Goal: Task Accomplishment & Management: Complete application form

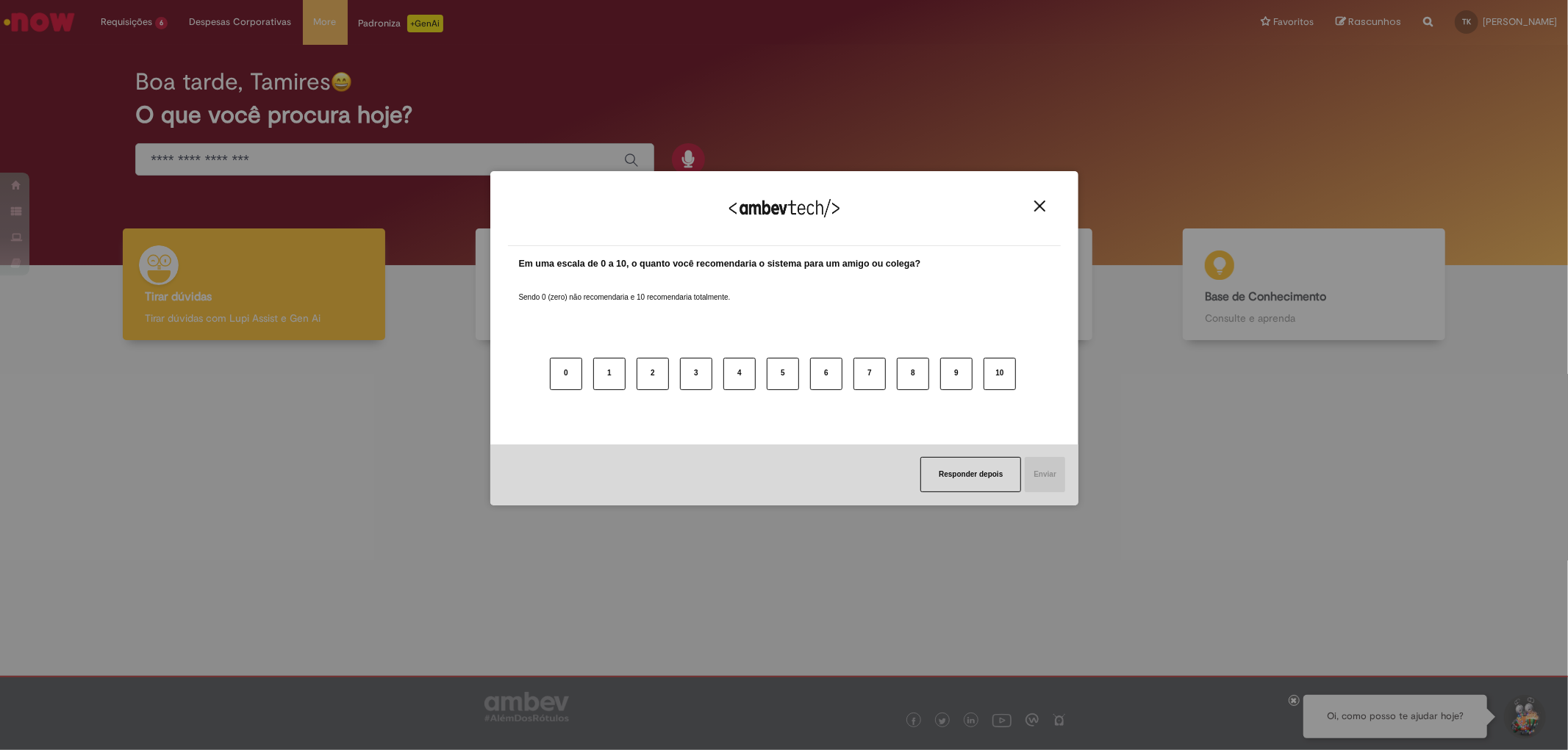
drag, startPoint x: 1033, startPoint y: 213, endPoint x: 1042, endPoint y: 209, distance: 9.8
click at [1033, 213] on div "Agradecemos seu feedback!" at bounding box center [784, 217] width 553 height 58
click at [1045, 205] on img "Close" at bounding box center [1040, 206] width 11 height 11
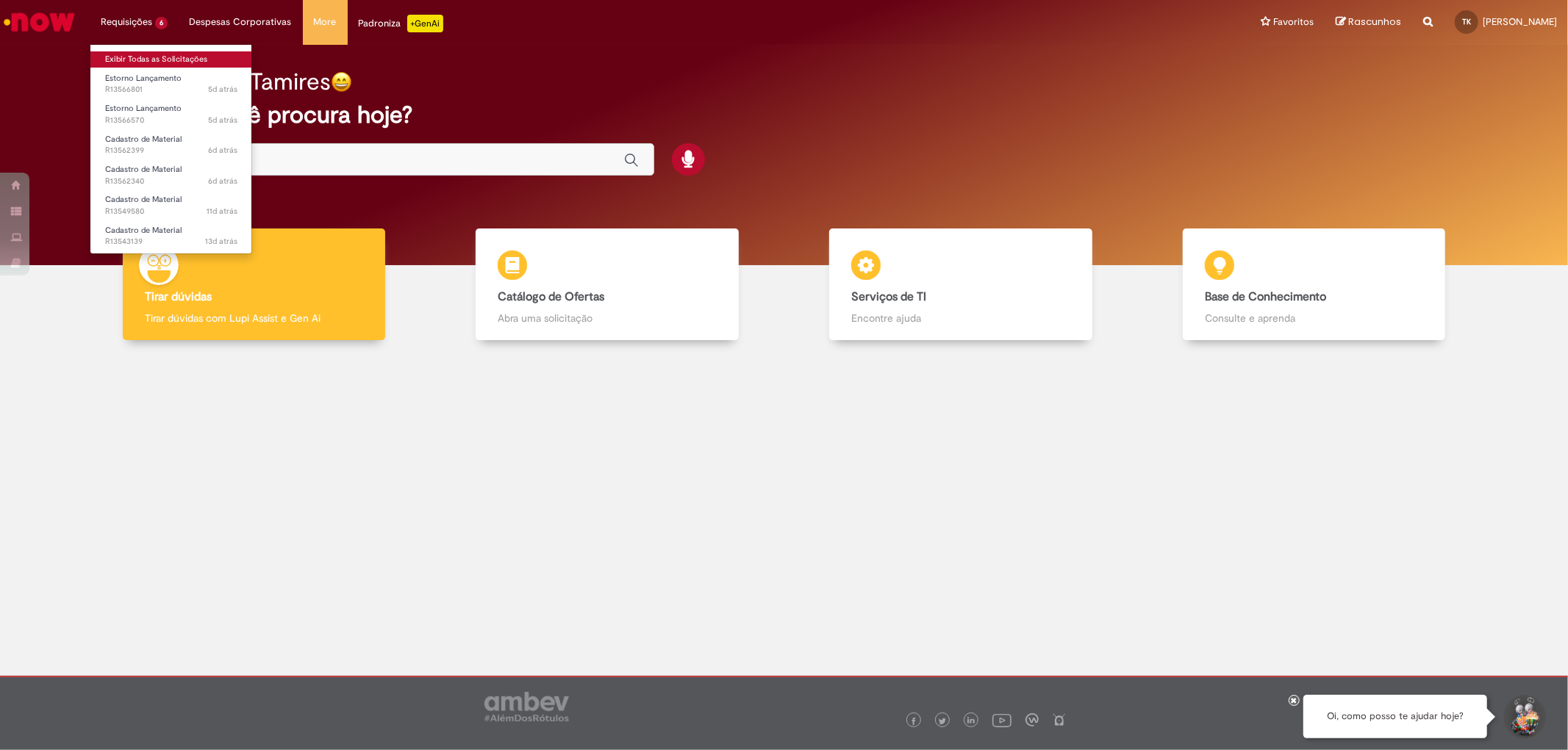
click at [153, 55] on link "Exibir Todas as Solicitações" at bounding box center [171, 59] width 162 height 16
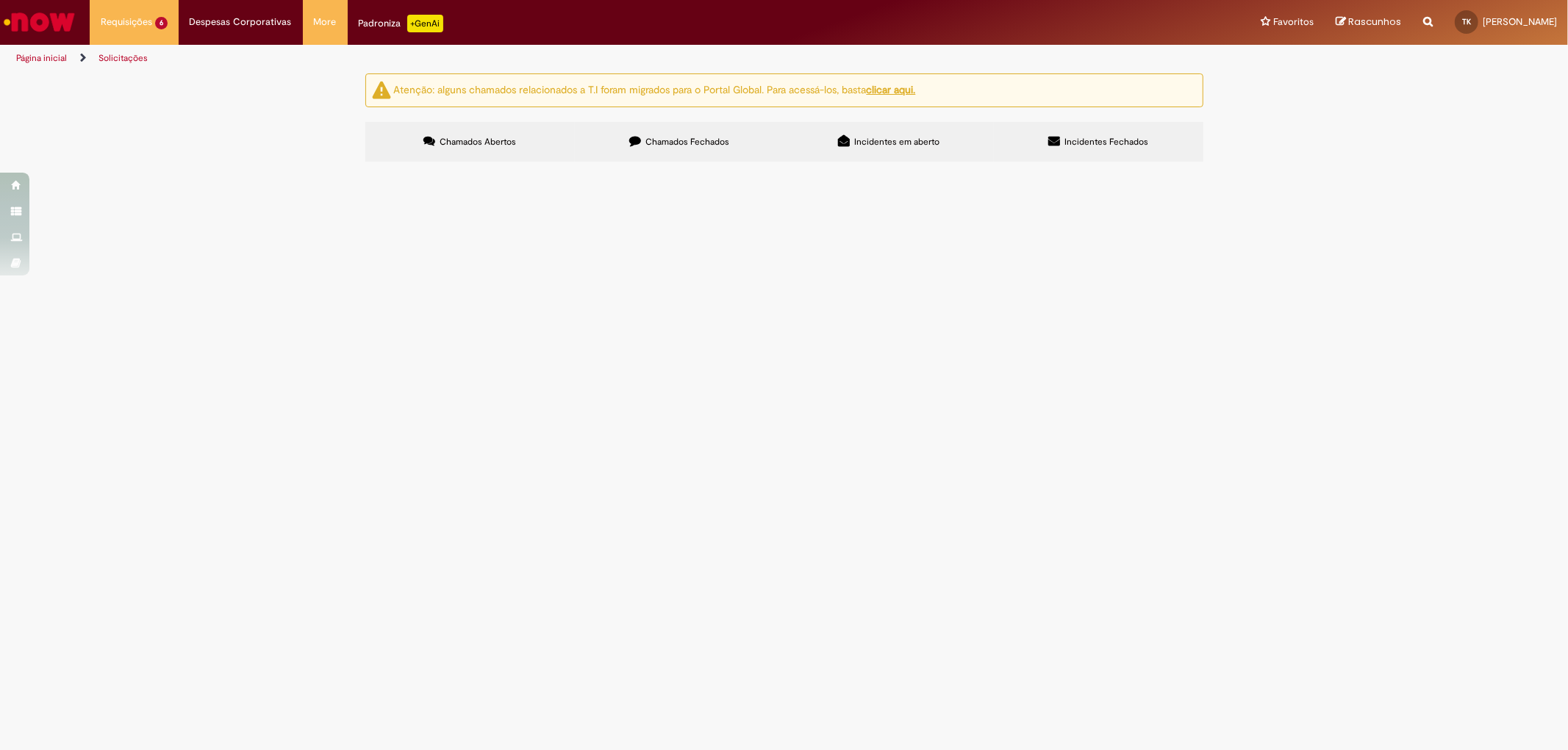
click at [689, 143] on span "Chamados Fechados" at bounding box center [687, 142] width 84 height 12
click at [0, 0] on span "R13543678" at bounding box center [0, 0] width 0 height 0
click at [0, 0] on td "R13543678" at bounding box center [0, 0] width 0 height 0
click at [0, 0] on span "R13543678" at bounding box center [0, 0] width 0 height 0
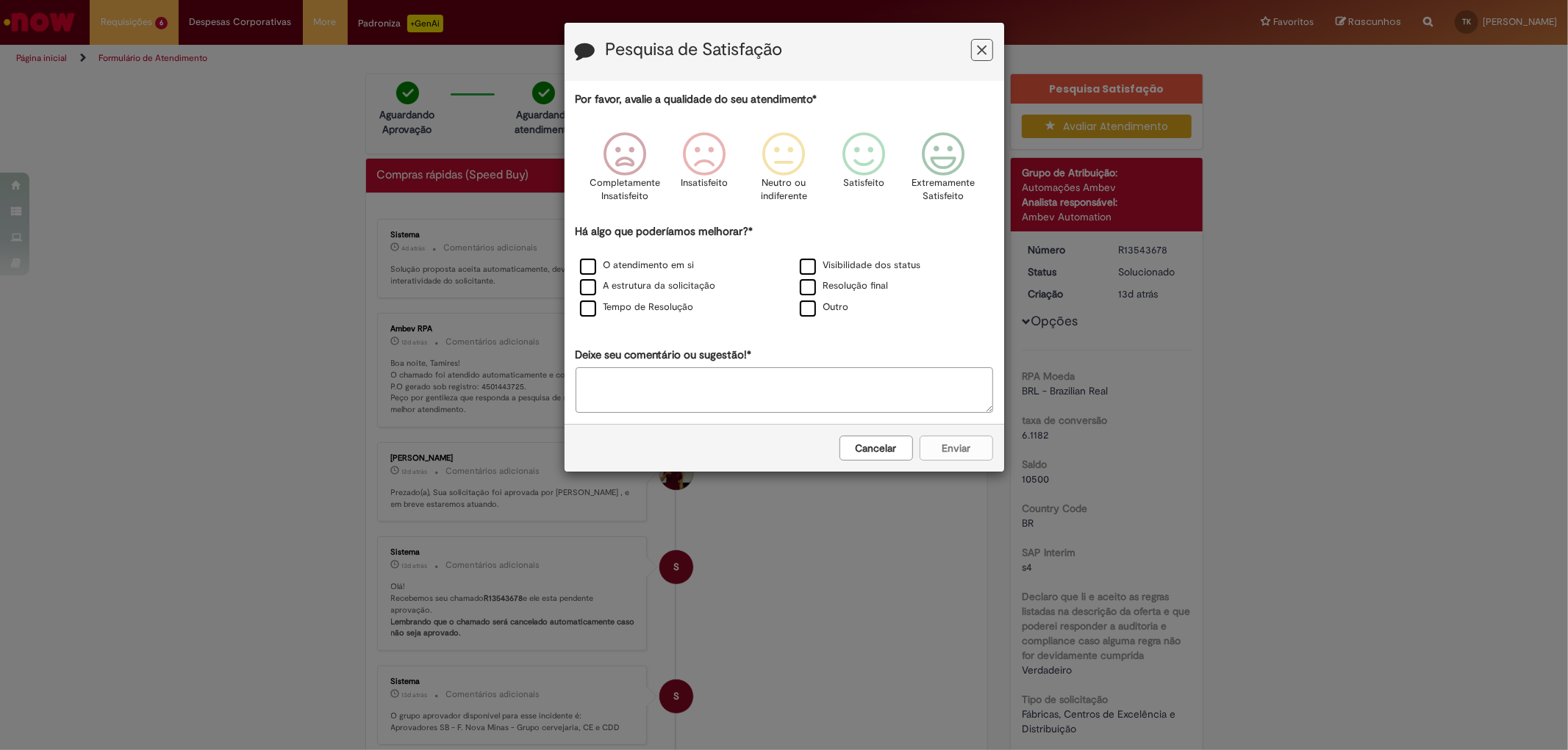
click at [978, 45] on icon "Feedback" at bounding box center [982, 50] width 10 height 15
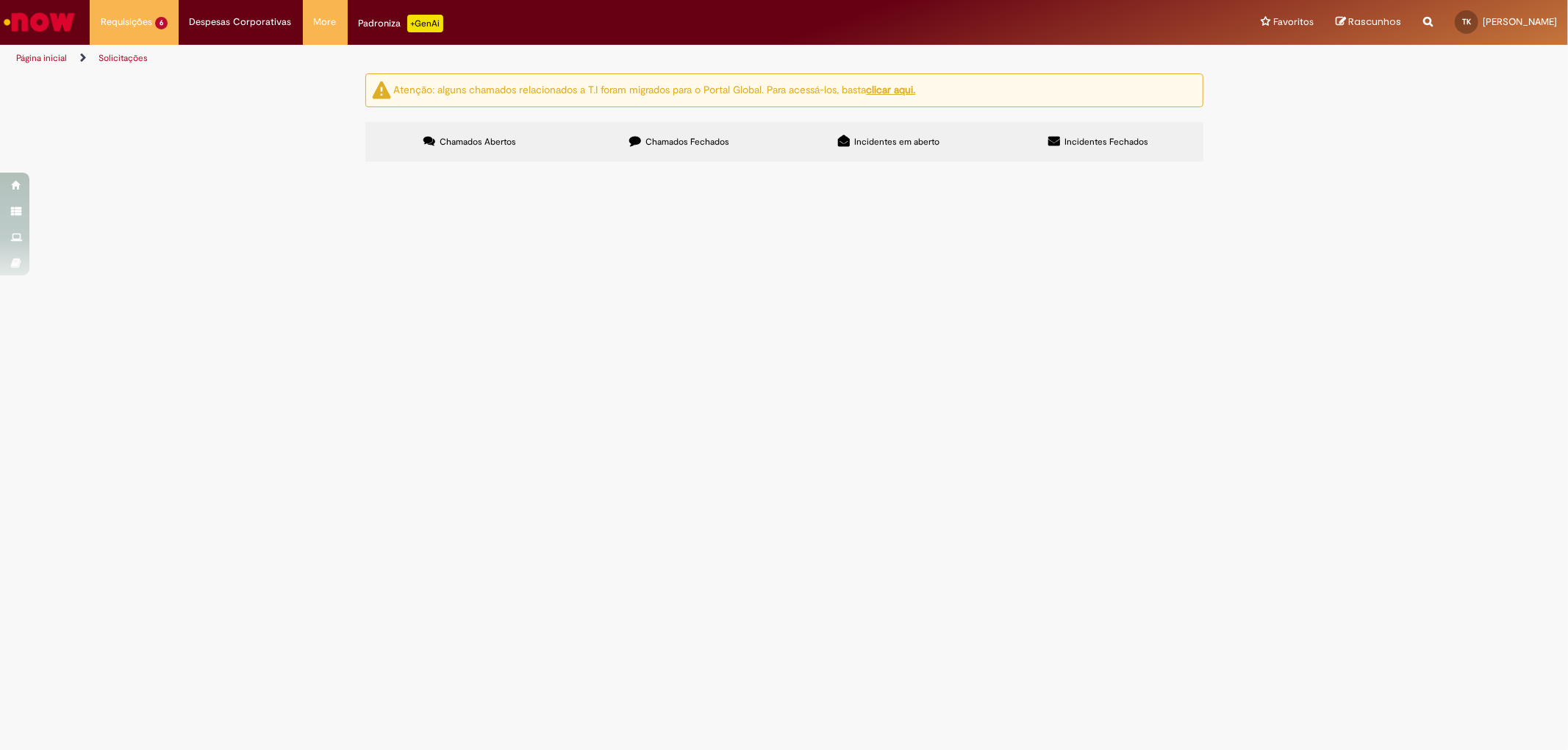
click at [666, 130] on label "Chamados Fechados" at bounding box center [680, 142] width 210 height 40
click at [0, 0] on span "R13540067" at bounding box center [0, 0] width 0 height 0
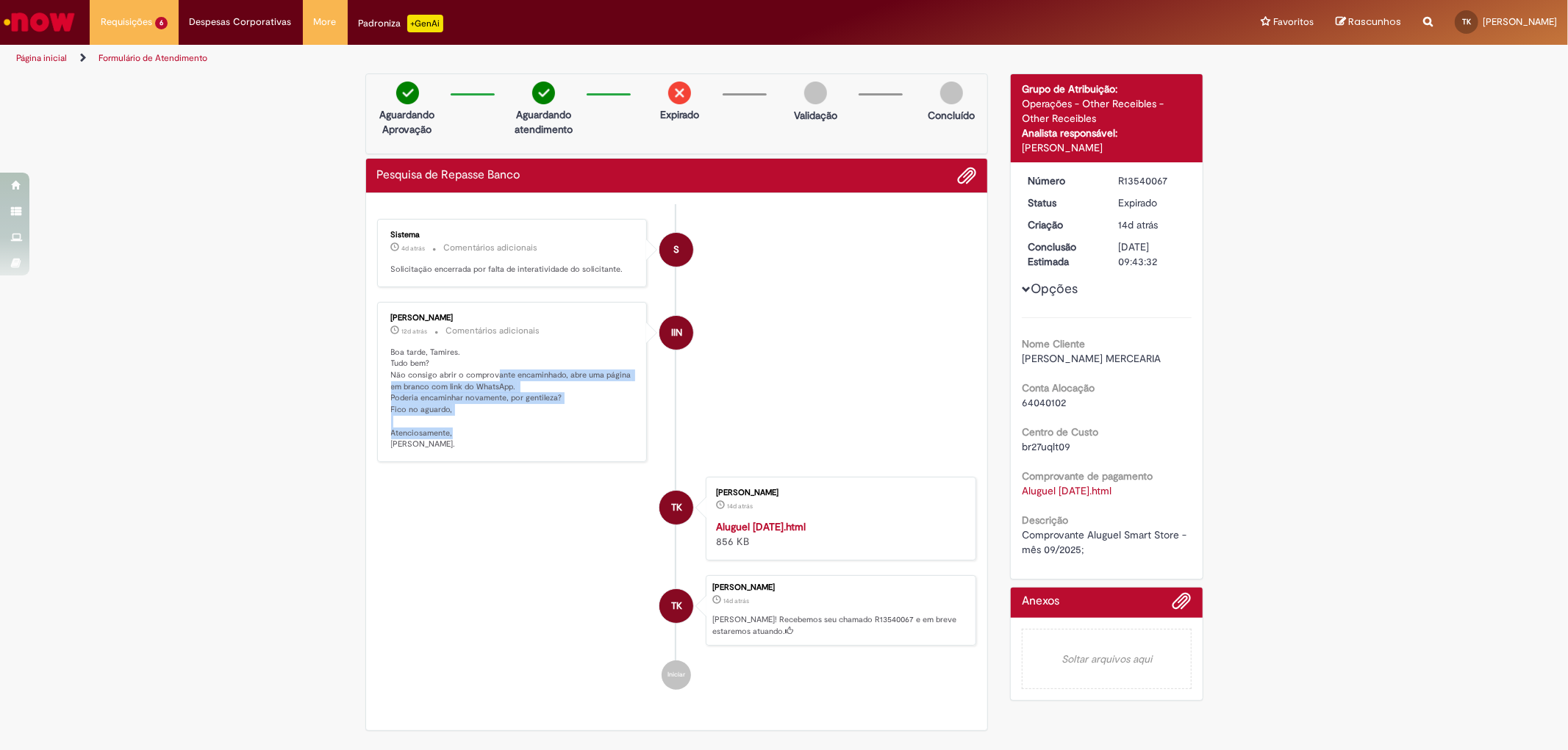
drag, startPoint x: 490, startPoint y: 373, endPoint x: 490, endPoint y: 437, distance: 64.0
click at [490, 437] on p "Boa tarde, Tamires. Tudo bem? Não consigo abrir o comprovante encaminhado, abre…" at bounding box center [514, 399] width 245 height 104
click at [758, 400] on li "IIN Ingrid Isabelli Naruishi 12d atrás 12 dias atrás Comentários adicionais Boa…" at bounding box center [677, 382] width 600 height 160
drag, startPoint x: 379, startPoint y: 316, endPoint x: 467, endPoint y: 314, distance: 88.0
click at [467, 314] on div "Ingrid Isabelli Naruishi 12d atrás 12 dias atrás Comentários adicionais Boa tar…" at bounding box center [512, 381] width 262 height 151
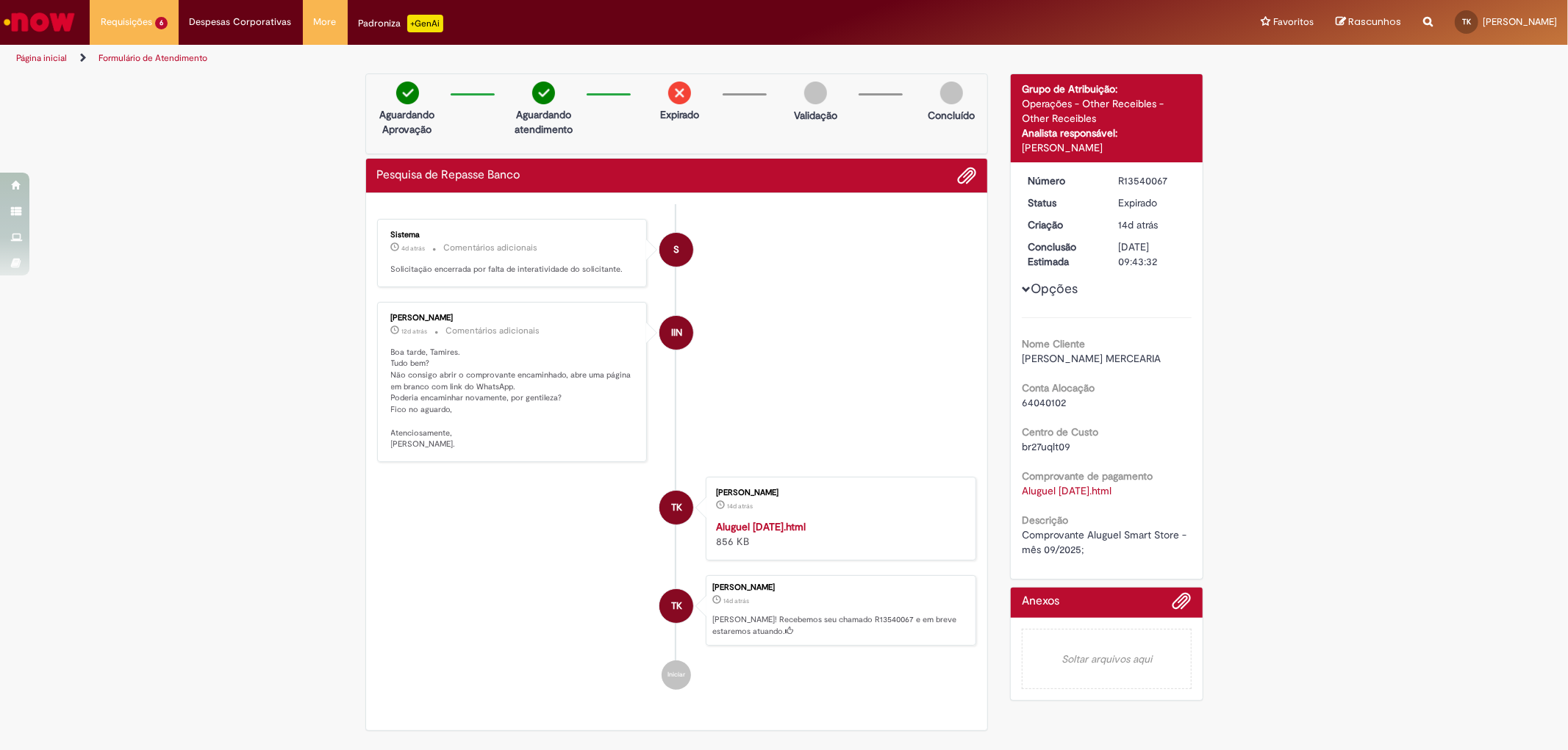
drag, startPoint x: 774, startPoint y: 324, endPoint x: 797, endPoint y: 290, distance: 41.0
click at [774, 324] on li "IIN Ingrid Isabelli Naruishi 12d atrás 12 dias atrás Comentários adicionais Boa…" at bounding box center [677, 382] width 600 height 160
click at [1022, 286] on span "Opções para R13540067" at bounding box center [1026, 289] width 9 height 9
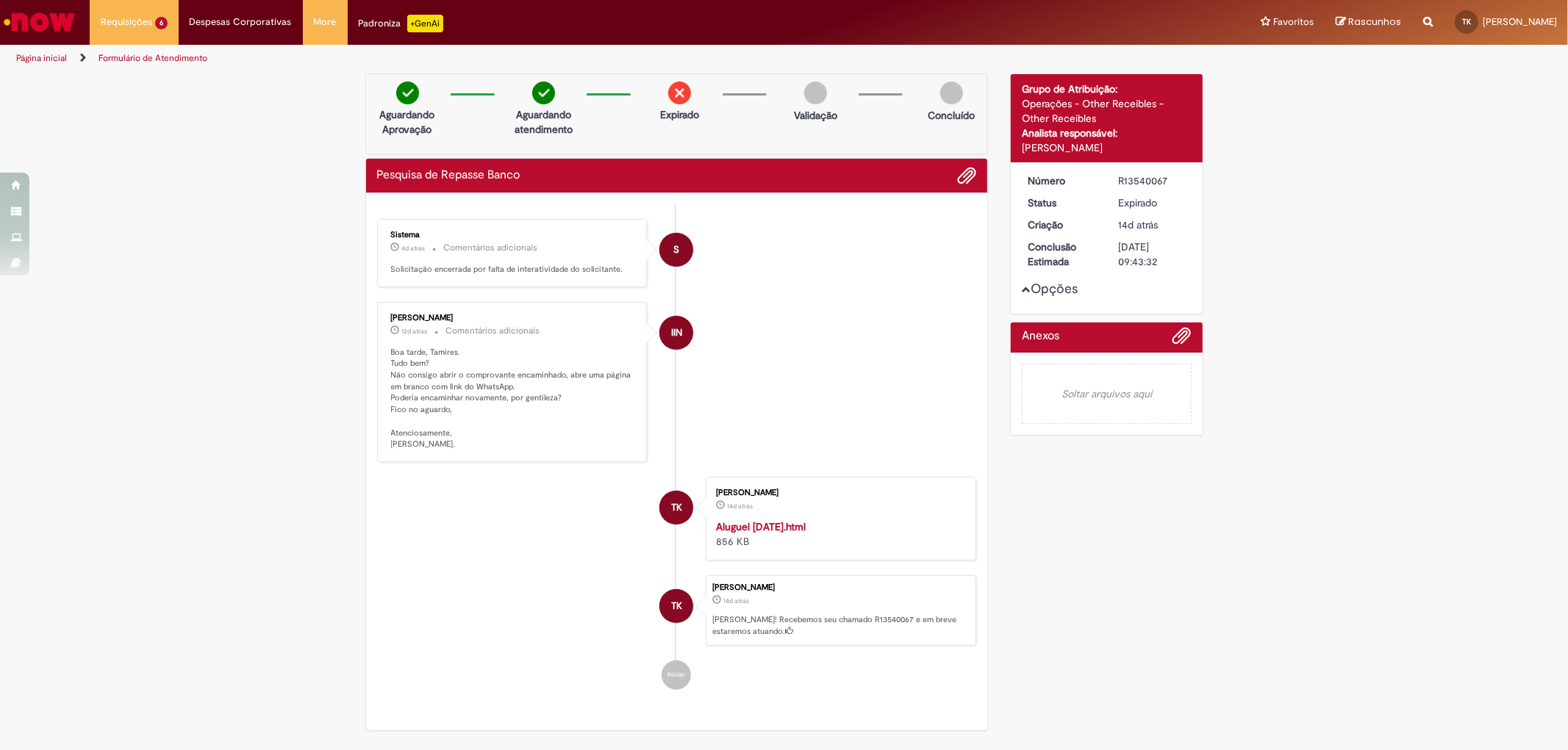
click at [1022, 286] on span "Opções para R13540067" at bounding box center [1026, 289] width 9 height 9
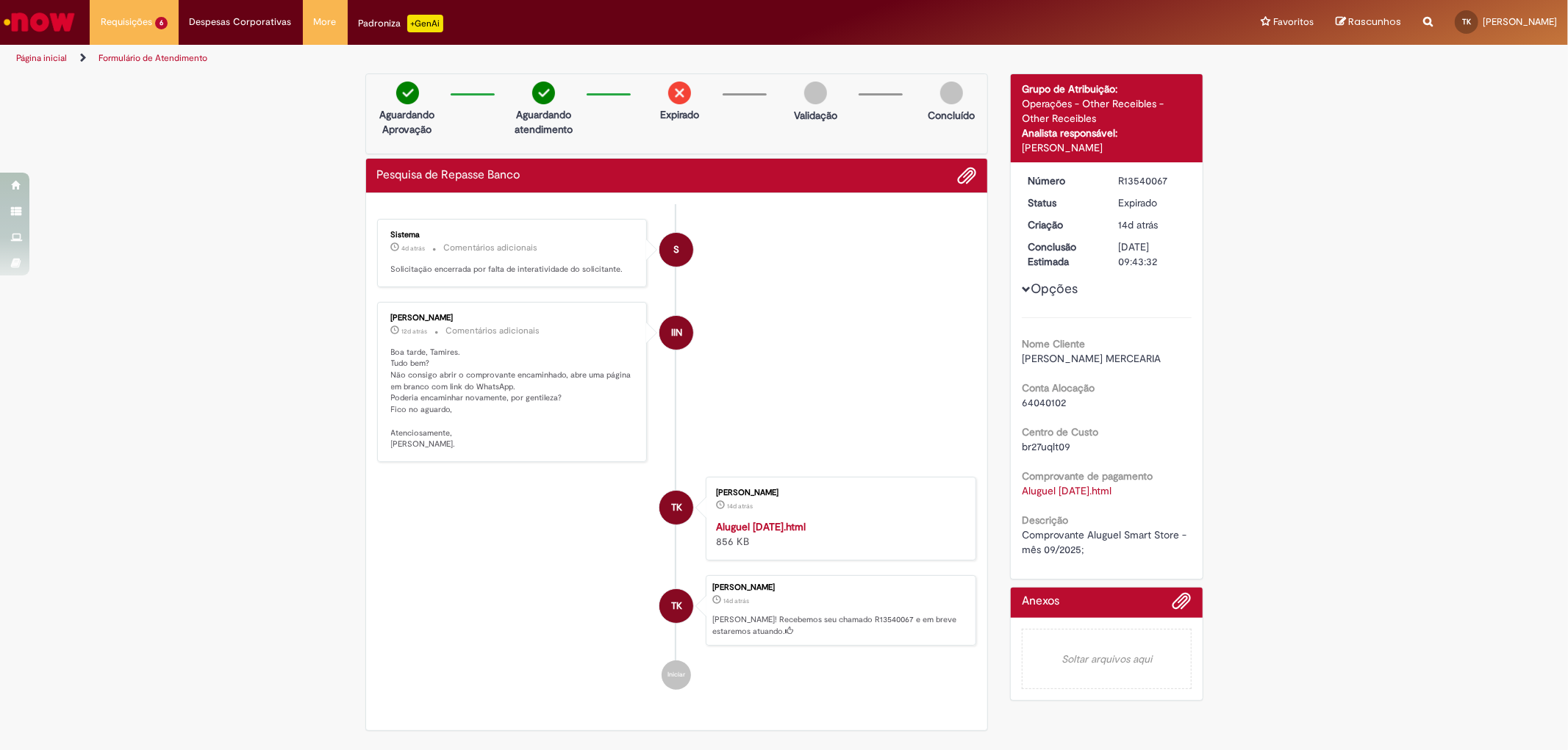
click at [1026, 130] on div "Analista responsável:" at bounding box center [1106, 133] width 170 height 14
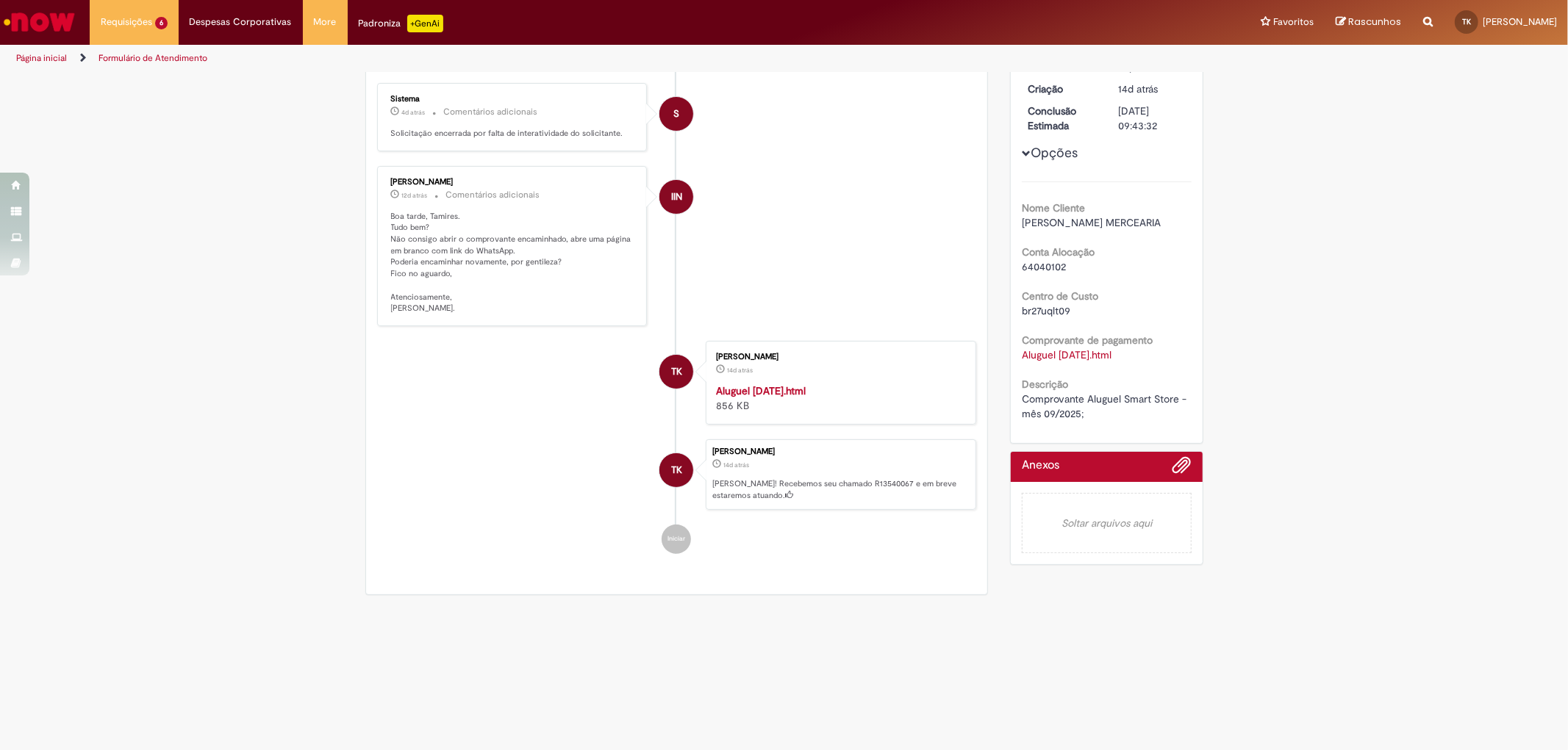
scroll to position [54, 0]
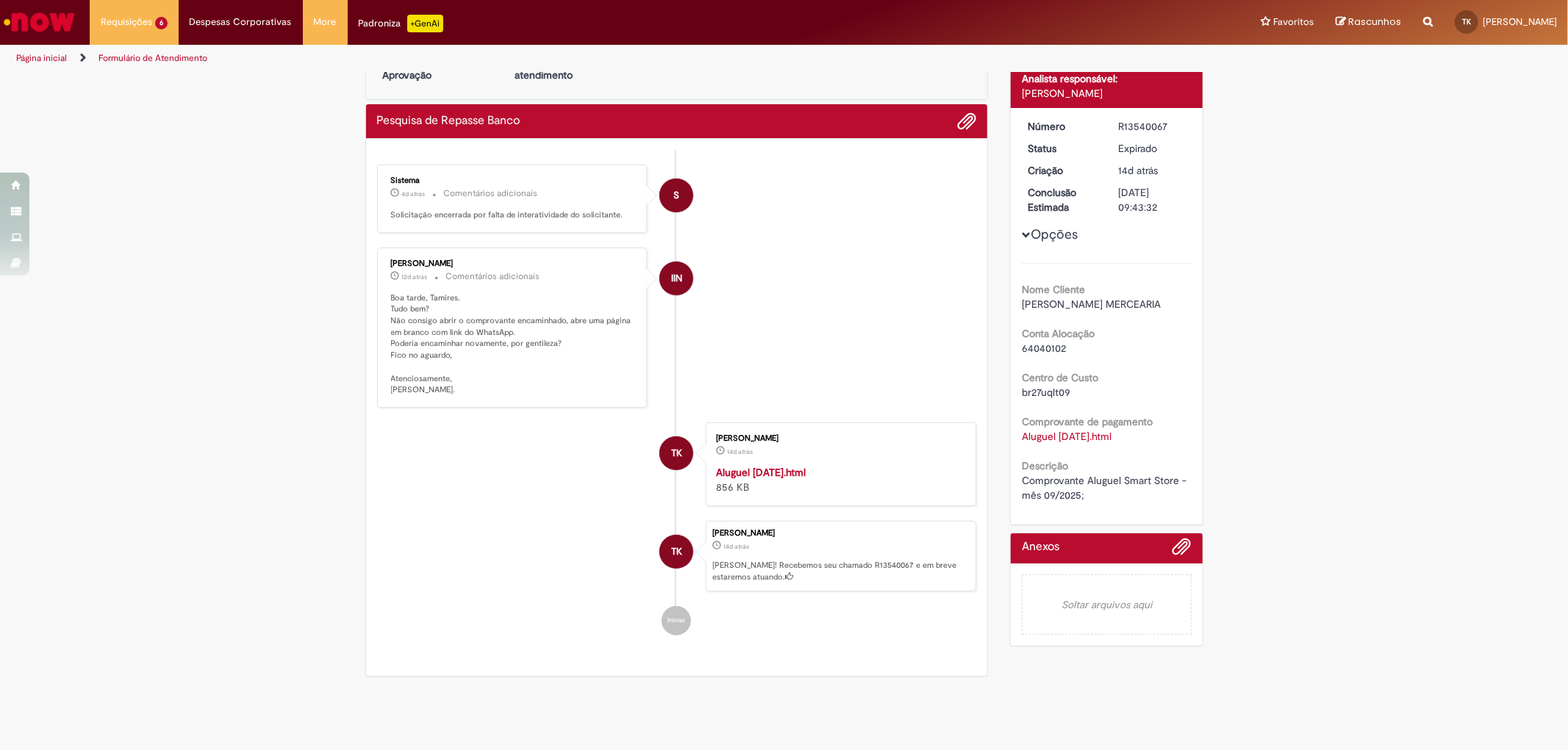
click at [1100, 437] on link "Aluguel Setembro 2025.html" at bounding box center [1066, 437] width 90 height 14
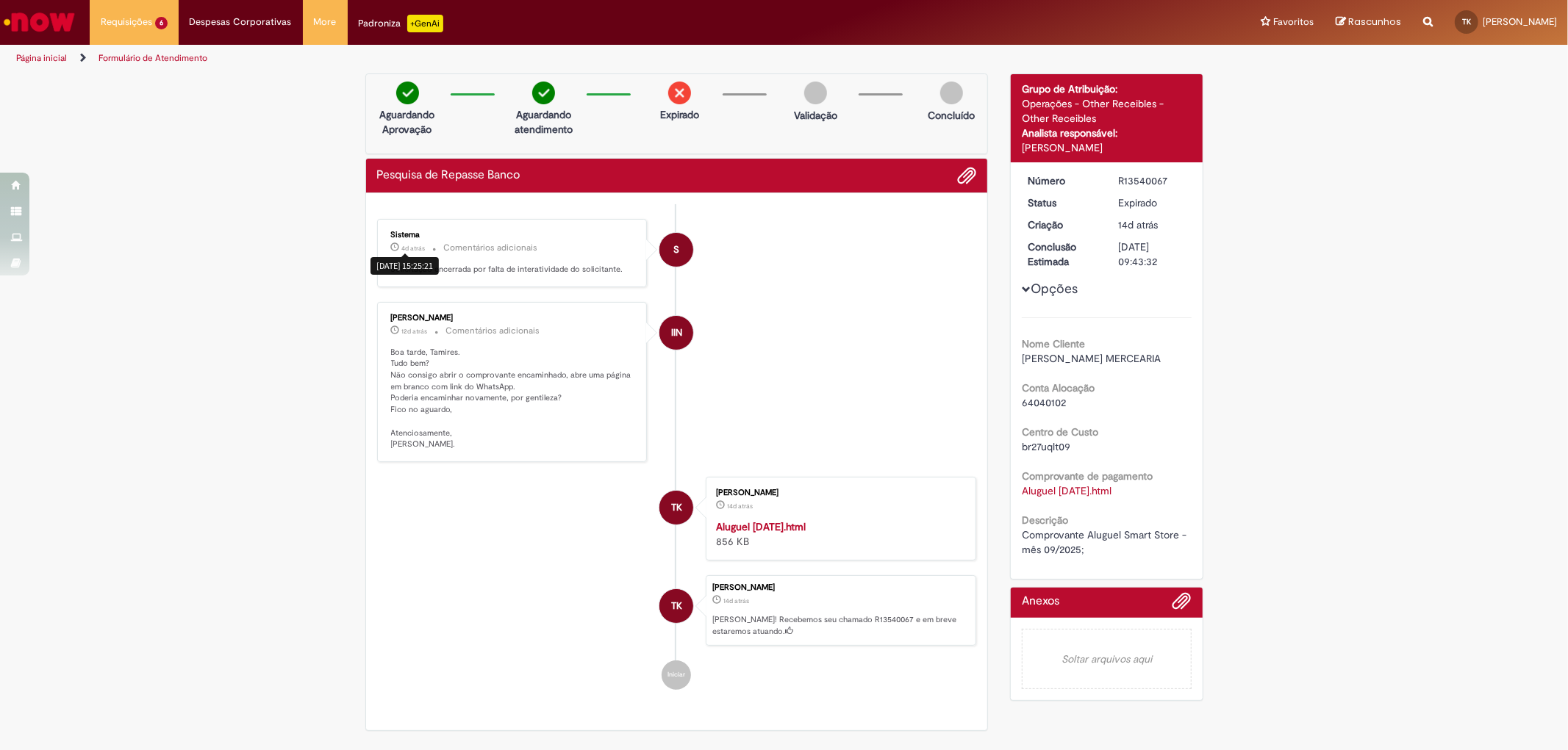
click at [402, 246] on span "4d atrás" at bounding box center [414, 248] width 23 height 9
click at [678, 91] on img at bounding box center [679, 93] width 22 height 22
drag, startPoint x: 1014, startPoint y: 357, endPoint x: 1133, endPoint y: 361, distance: 119.1
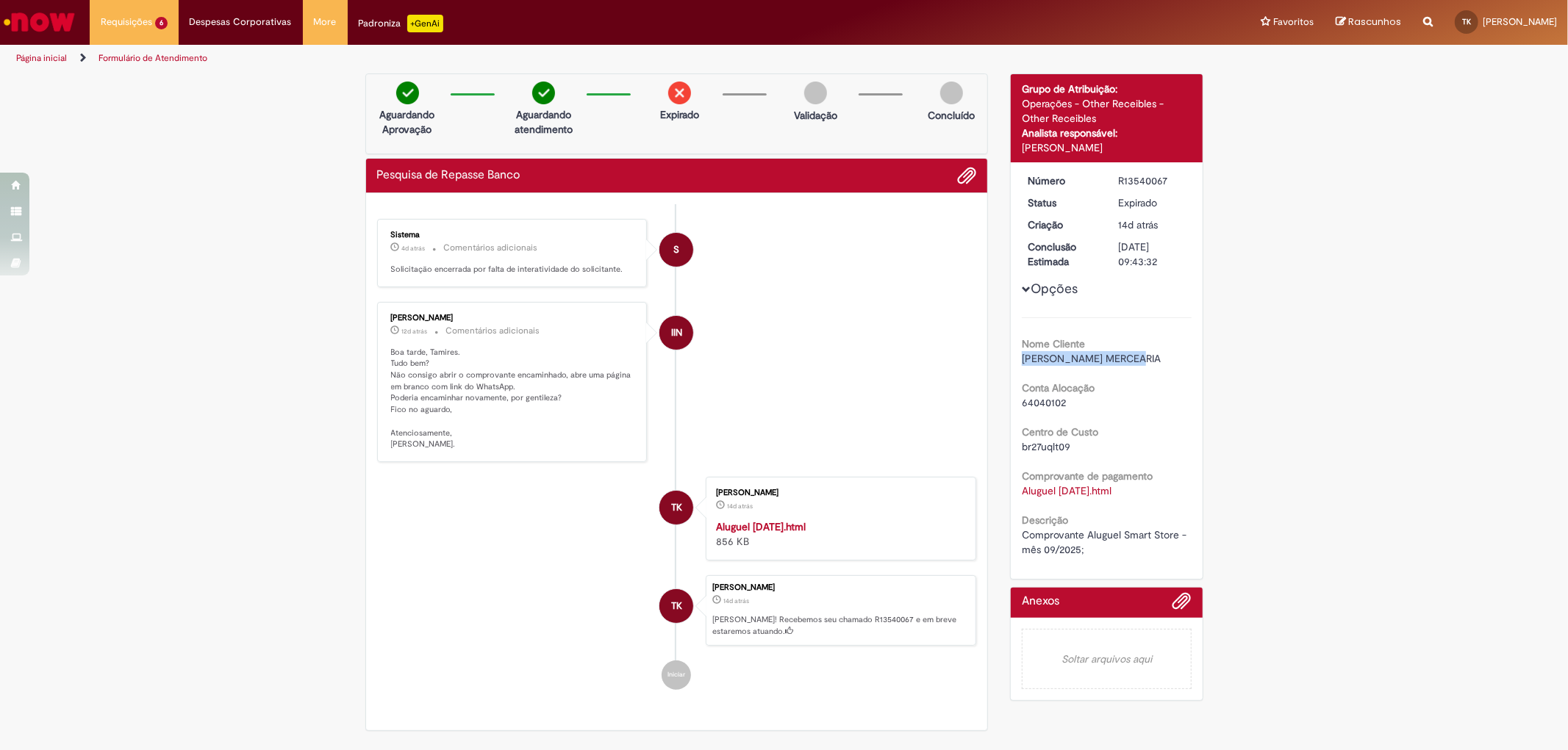
click at [1133, 361] on div "Número R13540067 Status Expirado Criação 14d atrás 14 dias atrás Conclusão Esti…" at bounding box center [1106, 370] width 192 height 417
copy span "E.P. PINTO MERCEARIA"
drag, startPoint x: 1018, startPoint y: 400, endPoint x: 1068, endPoint y: 407, distance: 50.5
click at [1068, 407] on div "64040102" at bounding box center [1106, 402] width 170 height 14
copy span "64040102"
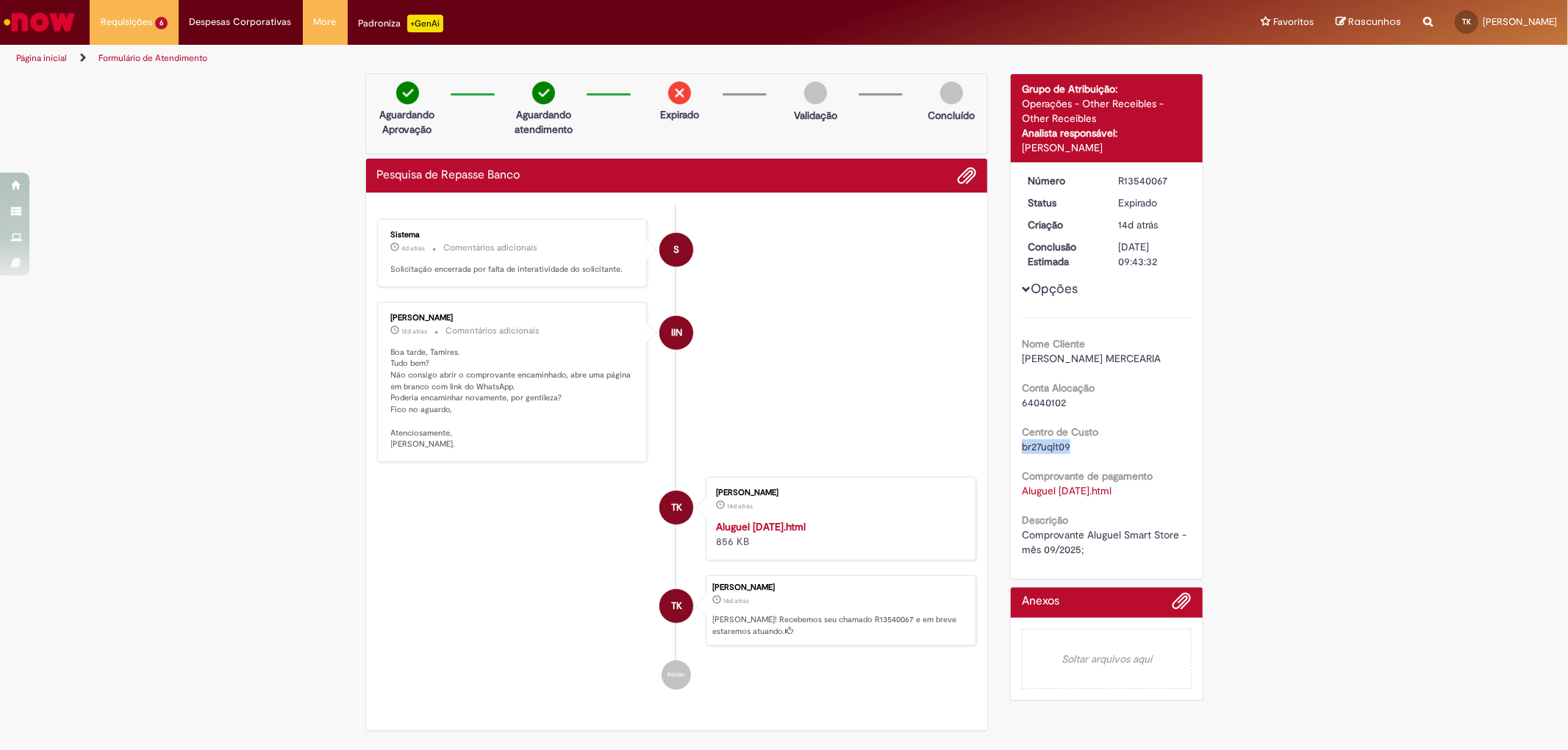
drag, startPoint x: 1017, startPoint y: 446, endPoint x: 1093, endPoint y: 442, distance: 76.1
click at [1093, 442] on div "br27uqlt09" at bounding box center [1106, 446] width 170 height 14
copy span "br27uqlt09"
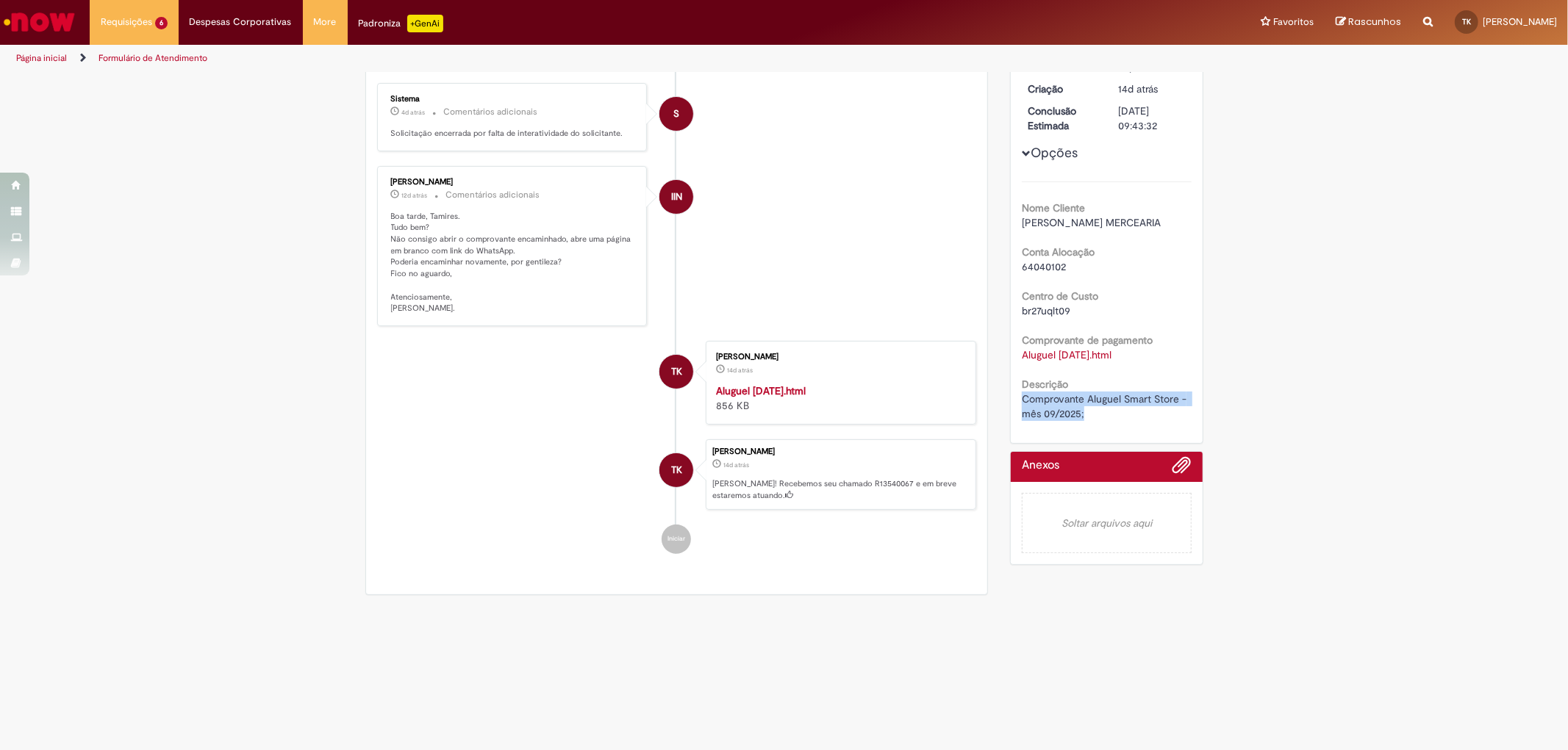
drag, startPoint x: 1017, startPoint y: 395, endPoint x: 1097, endPoint y: 415, distance: 82.5
click at [1097, 415] on div "Comprovante Aluguel Smart Store - mês 09/2025;" at bounding box center [1106, 406] width 170 height 30
copy span "Comprovante Aluguel Smart Store - mês 09/2025;"
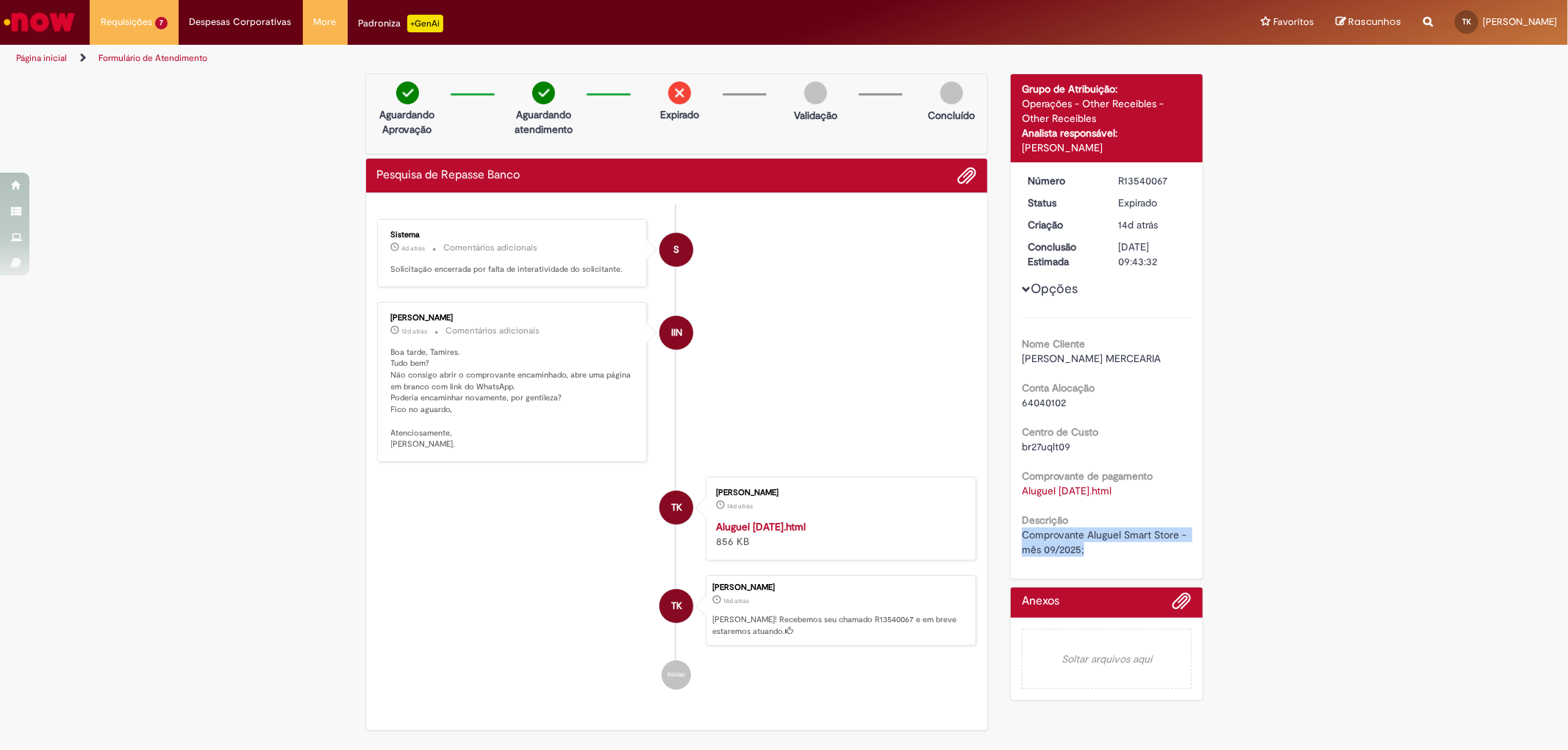
drag, startPoint x: 385, startPoint y: 314, endPoint x: 474, endPoint y: 320, distance: 89.2
click at [474, 320] on div "Ingrid Isabelli Naruishi" at bounding box center [514, 317] width 245 height 9
copy div "Ingrid Isabelli Naruishi"
drag, startPoint x: 1112, startPoint y: 178, endPoint x: 1190, endPoint y: 167, distance: 78.8
click at [1190, 167] on div "Número R13540067 Status Expirado Criação 14d atrás 14 dias atrás Conclusão Esti…" at bounding box center [1106, 370] width 192 height 417
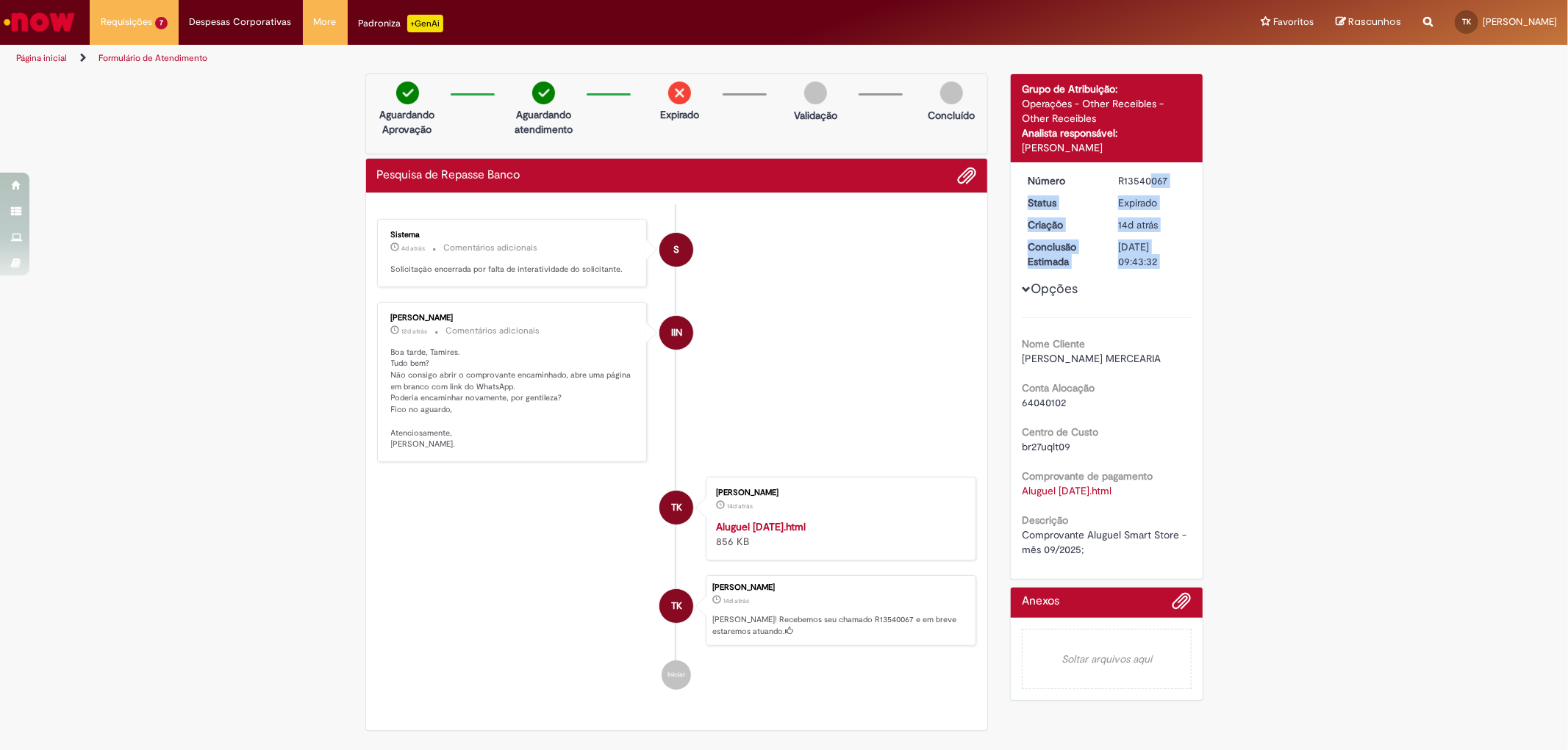
click at [1208, 373] on div "Verificar Código de Barras Aguardando Aprovação Aguardando atendimento Expirado…" at bounding box center [784, 406] width 1568 height 665
drag, startPoint x: 1112, startPoint y: 173, endPoint x: 1180, endPoint y: 174, distance: 68.0
click at [1180, 174] on dd "R13540067" at bounding box center [1152, 181] width 90 height 14
copy div "R13540067"
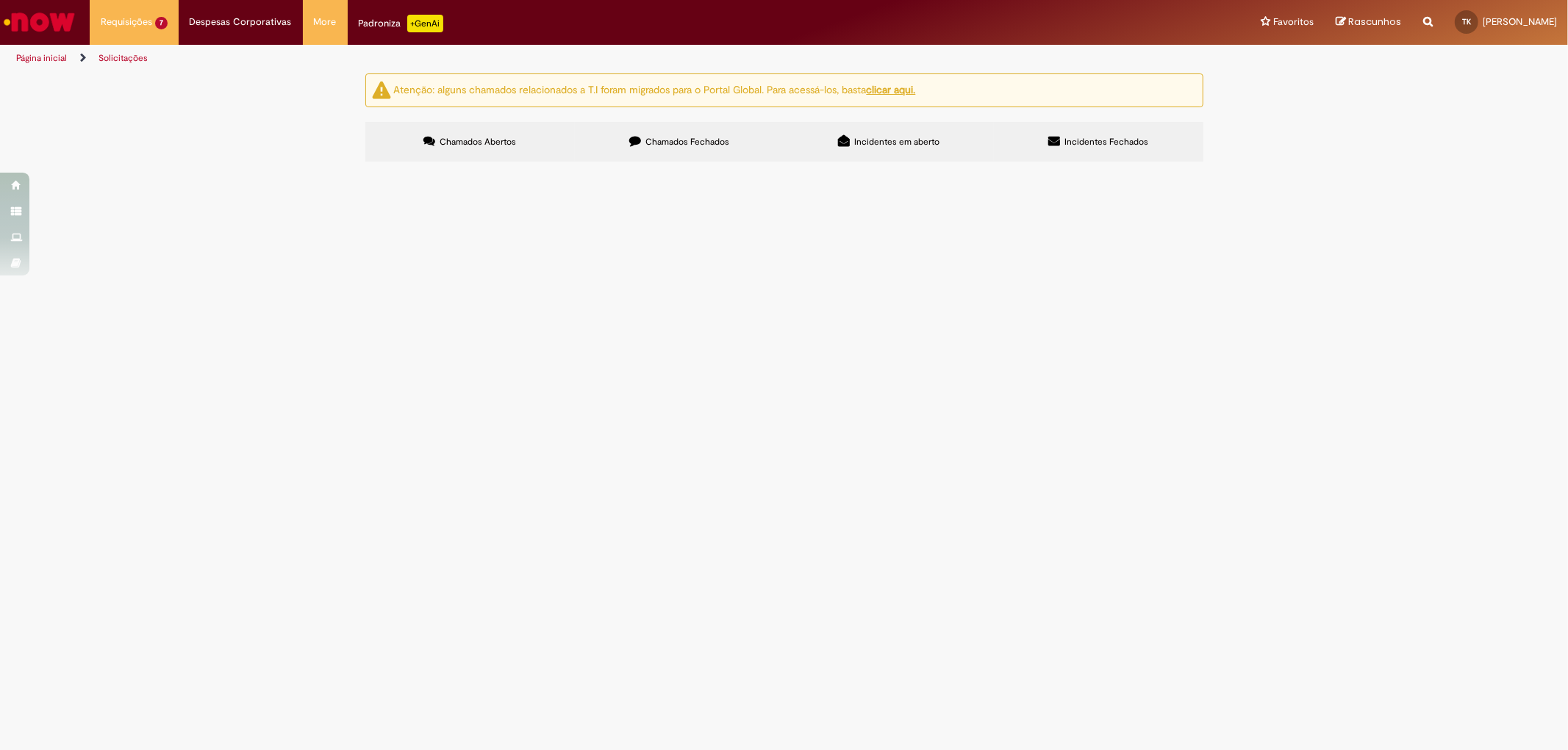
click at [0, 0] on span "R13577544" at bounding box center [0, 0] width 0 height 0
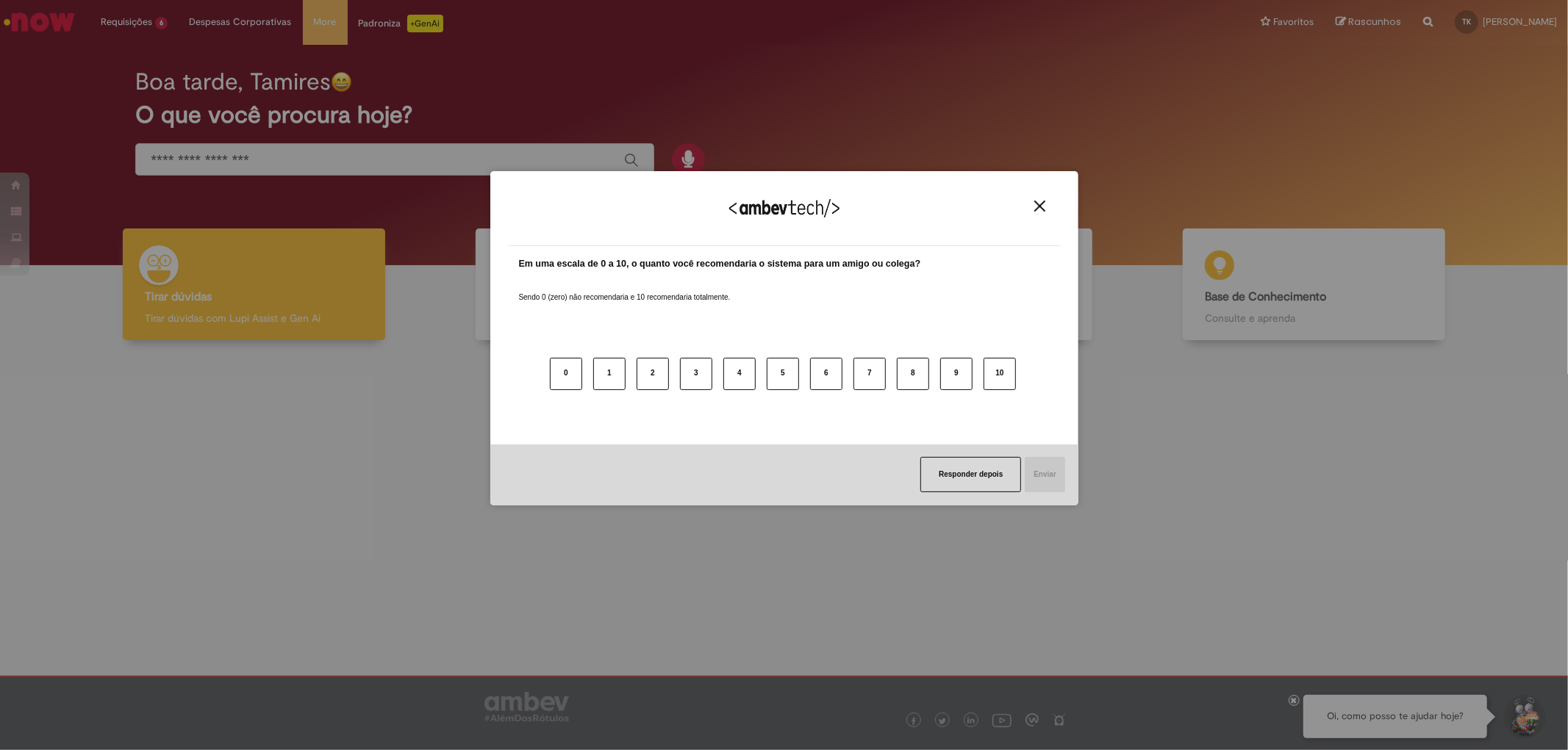
click at [1048, 204] on button "Close" at bounding box center [1039, 206] width 20 height 13
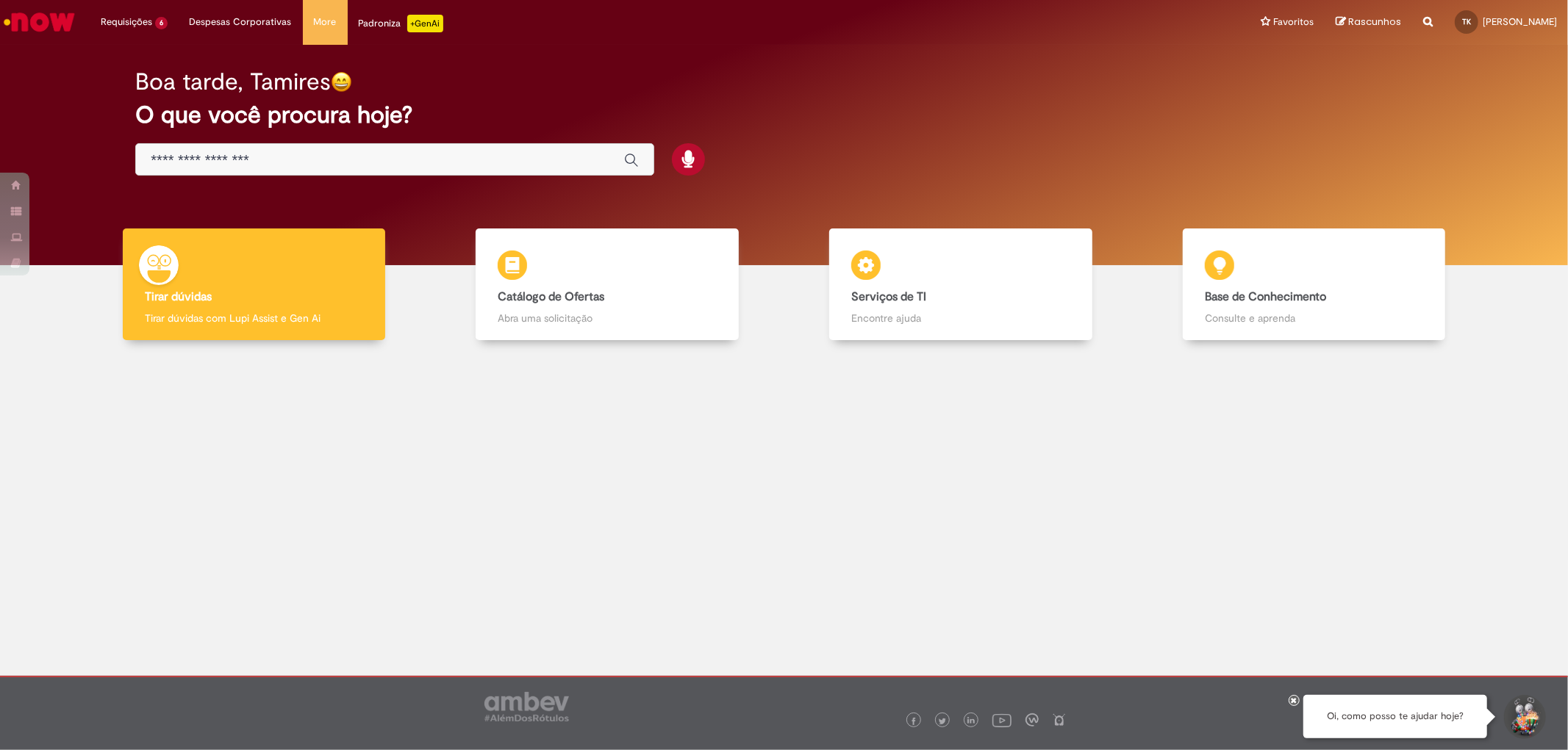
click at [398, 146] on div "Global" at bounding box center [394, 159] width 519 height 33
click at [424, 144] on div "Global" at bounding box center [394, 159] width 519 height 33
click at [426, 164] on input "Basta digitar aqui" at bounding box center [379, 160] width 458 height 17
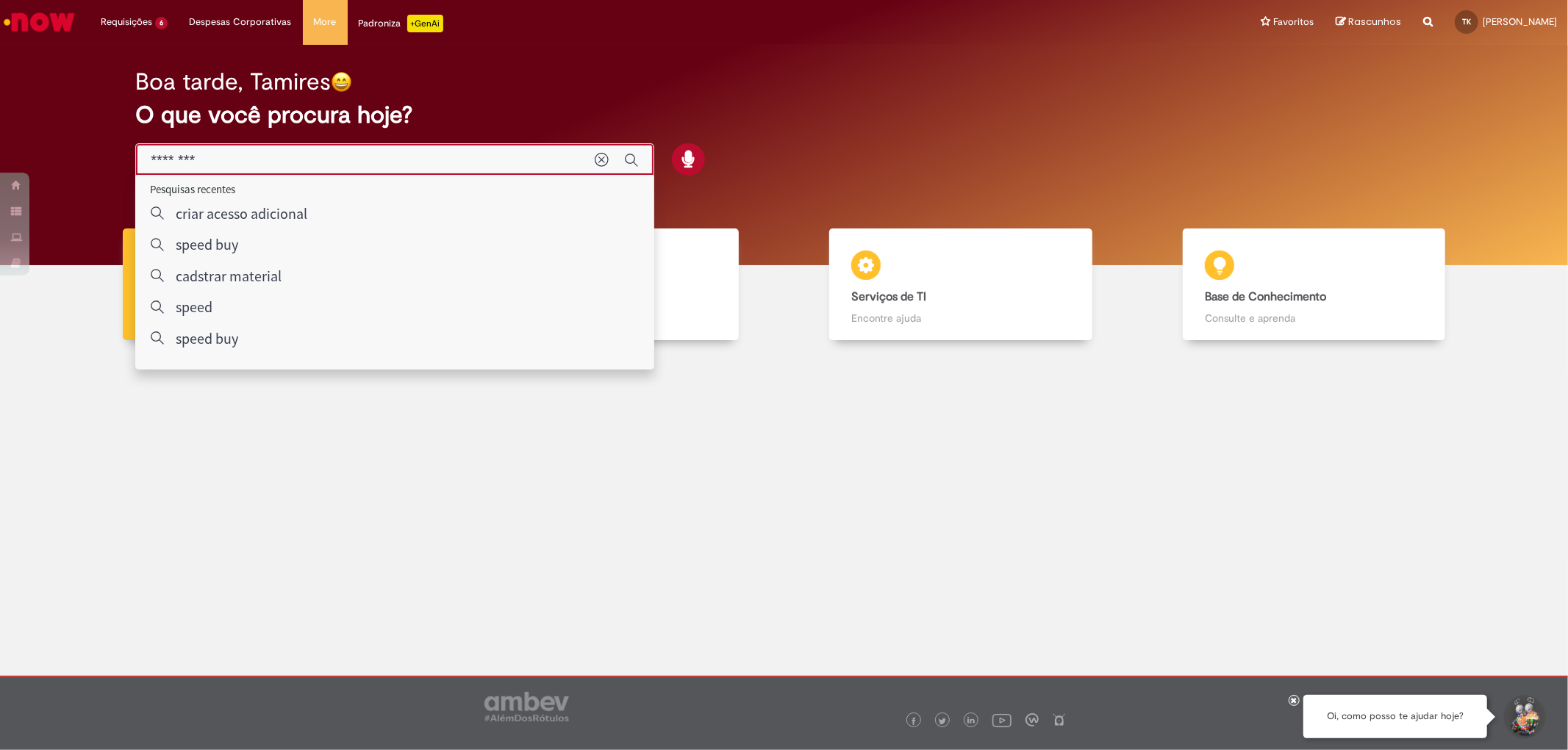
type input "********"
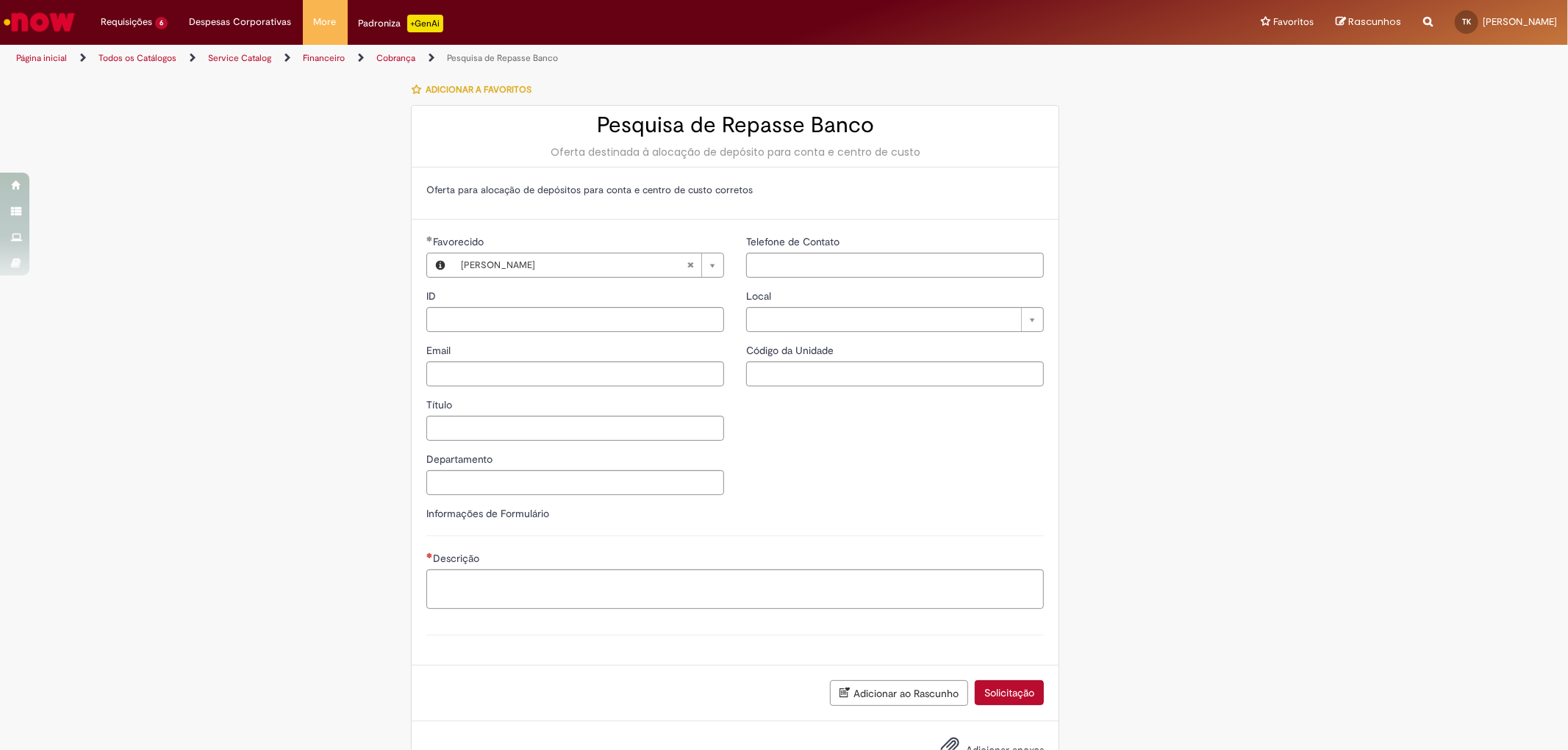
type input "**********"
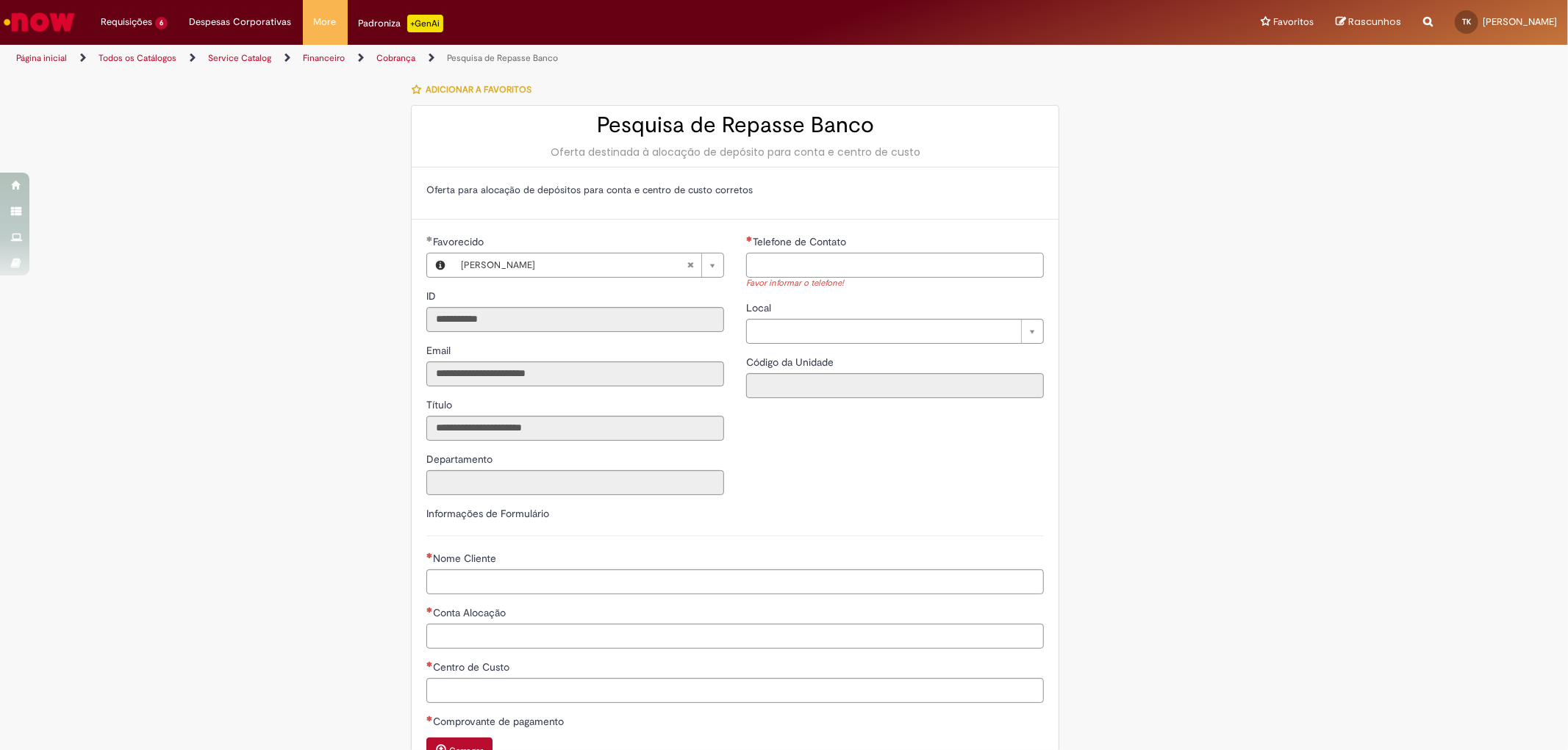
click at [786, 267] on input "Telefone de Contato" at bounding box center [895, 265] width 298 height 25
type input "**********"
type input "*"
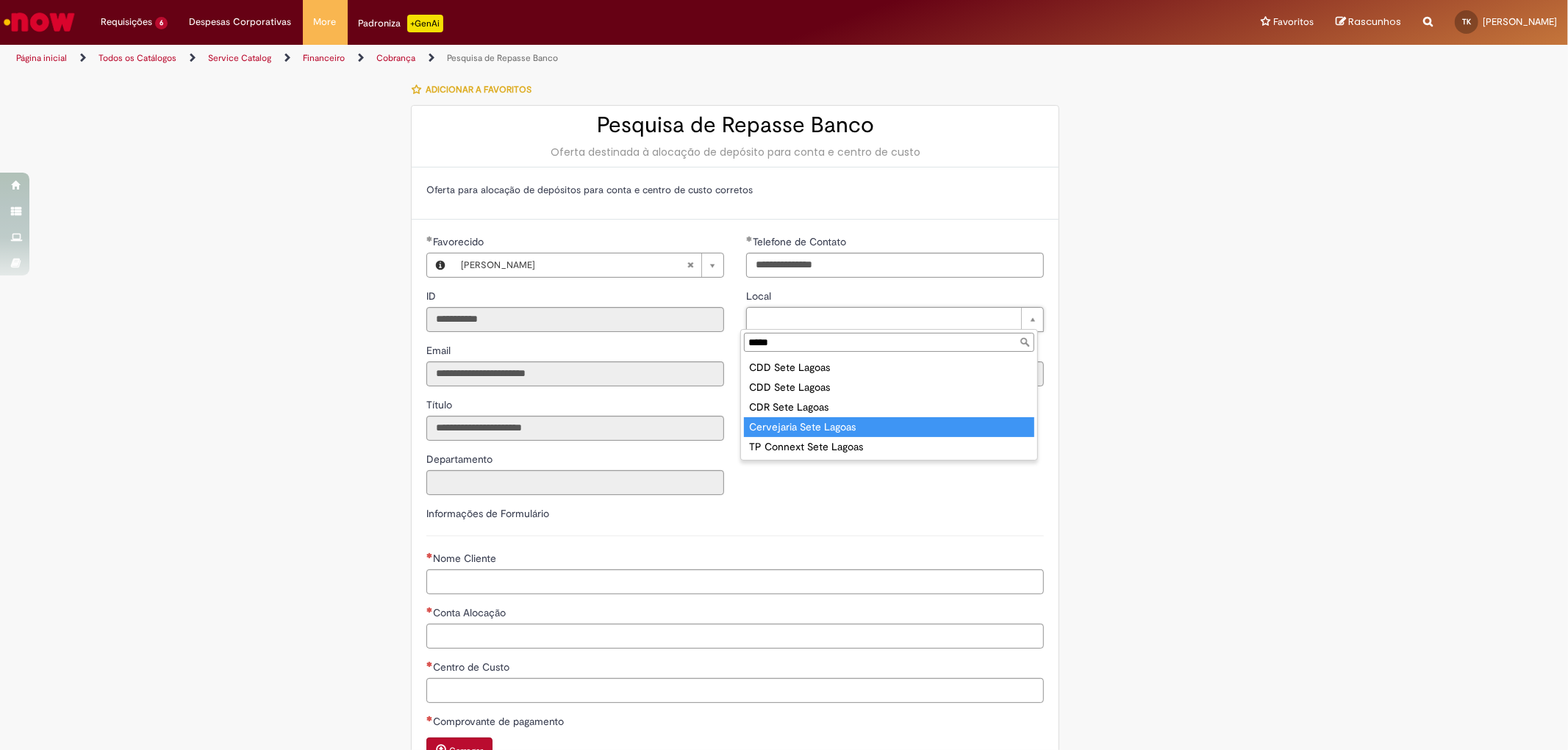
type input "****"
type input "**********"
type input "****"
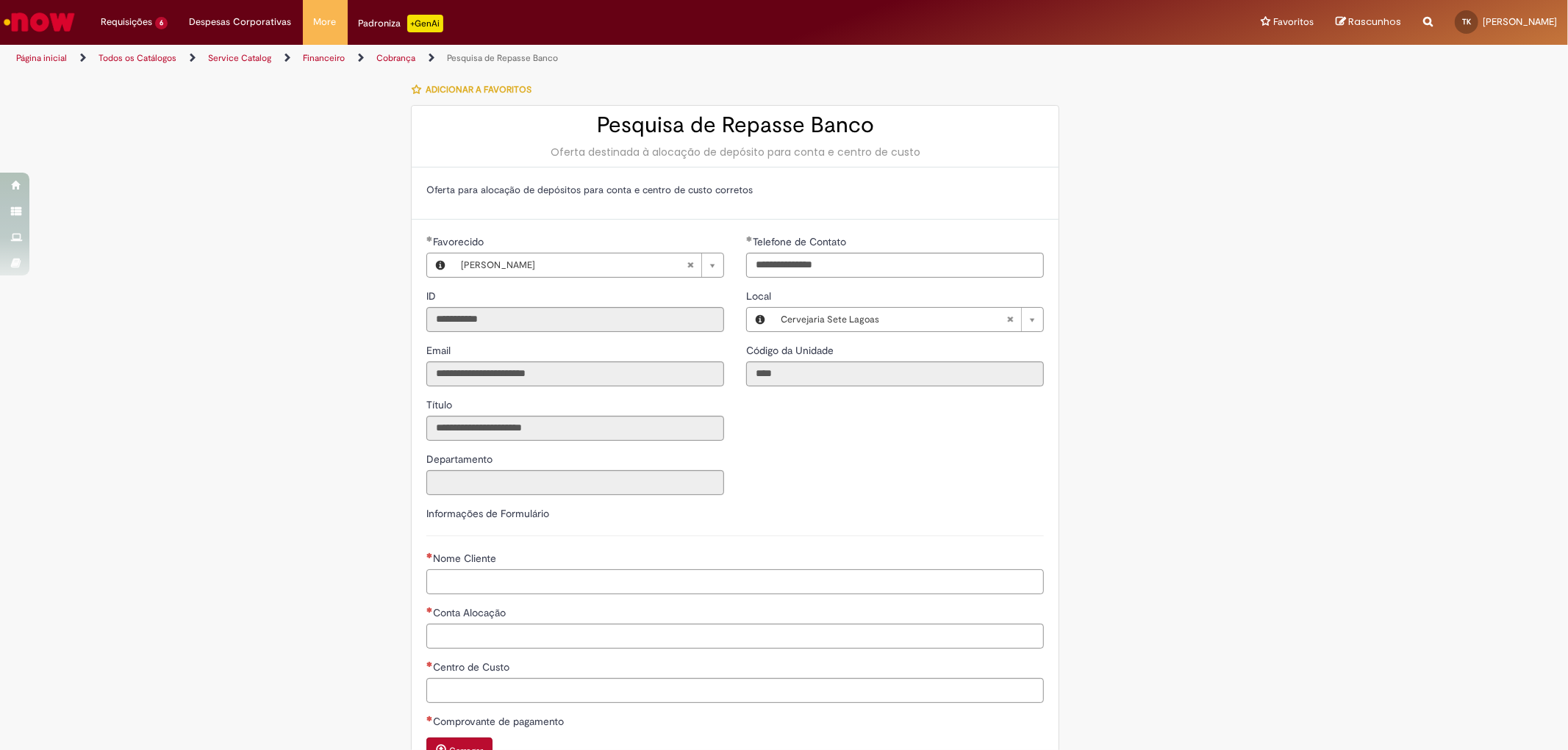
click at [464, 575] on input "Nome Cliente" at bounding box center [735, 581] width 618 height 25
paste input "**********"
type input "**********"
click at [446, 641] on input "Conta Alocação" at bounding box center [735, 636] width 618 height 25
paste input "********"
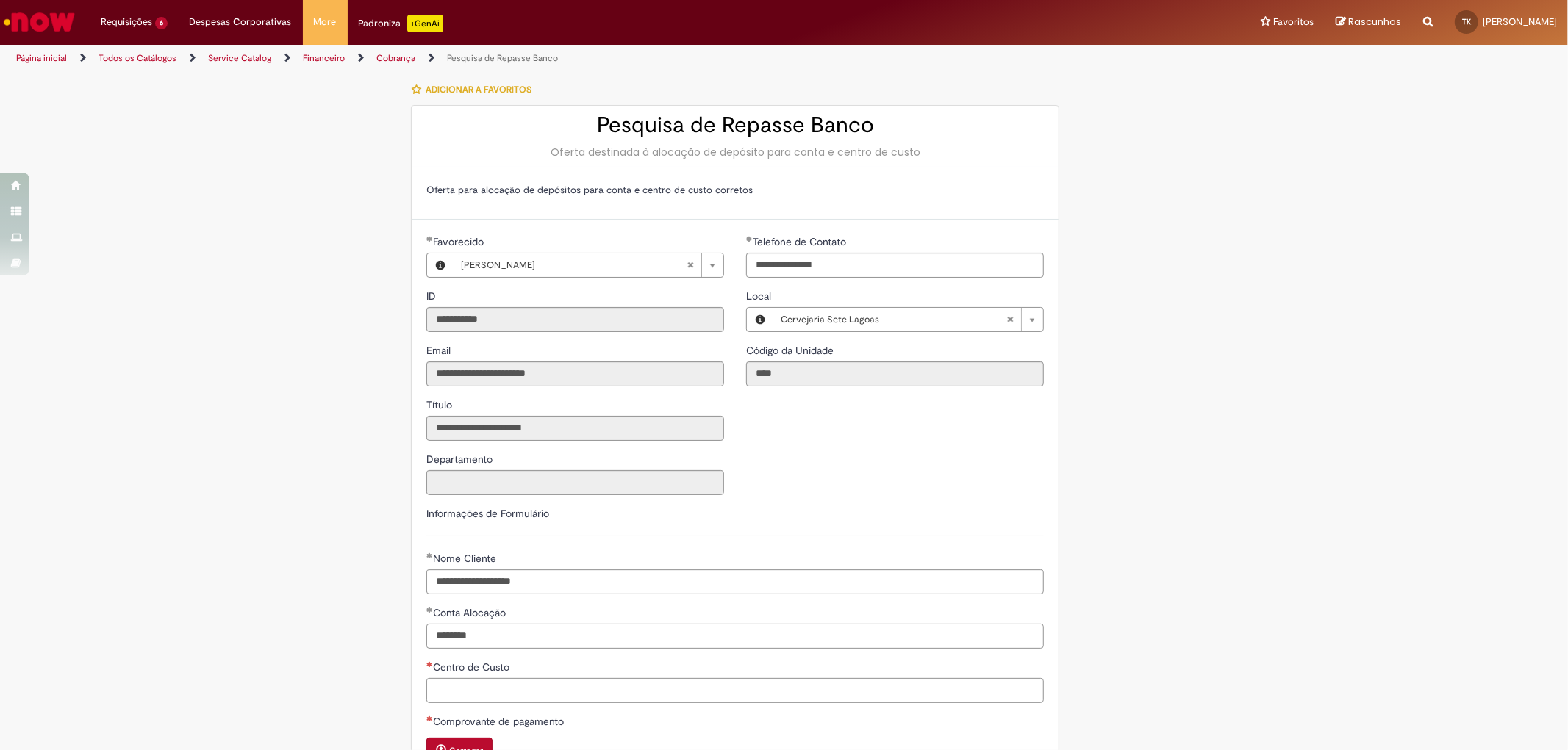
scroll to position [163, 0]
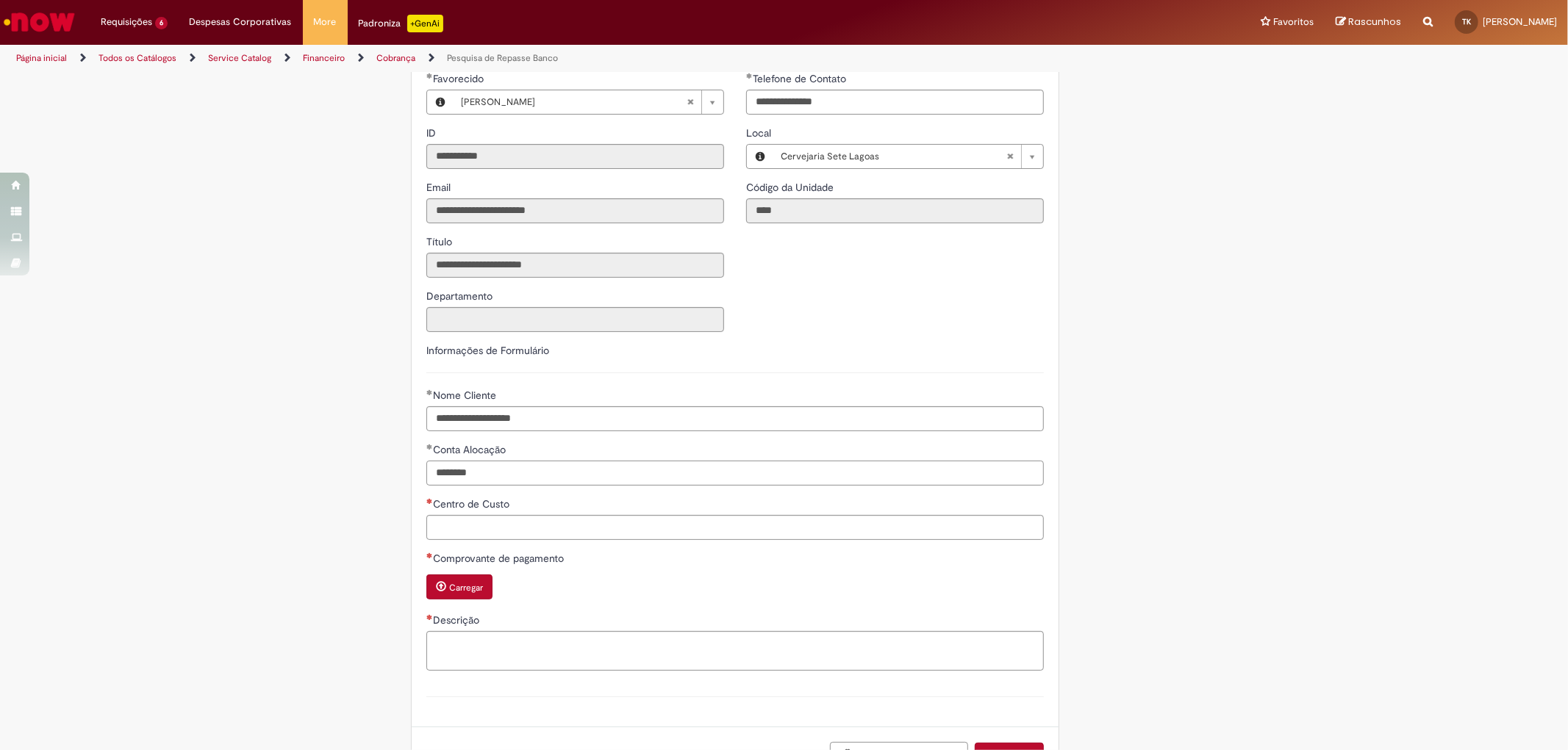
type input "********"
click at [443, 532] on input "Centro de Custo" at bounding box center [735, 527] width 618 height 25
paste input "**********"
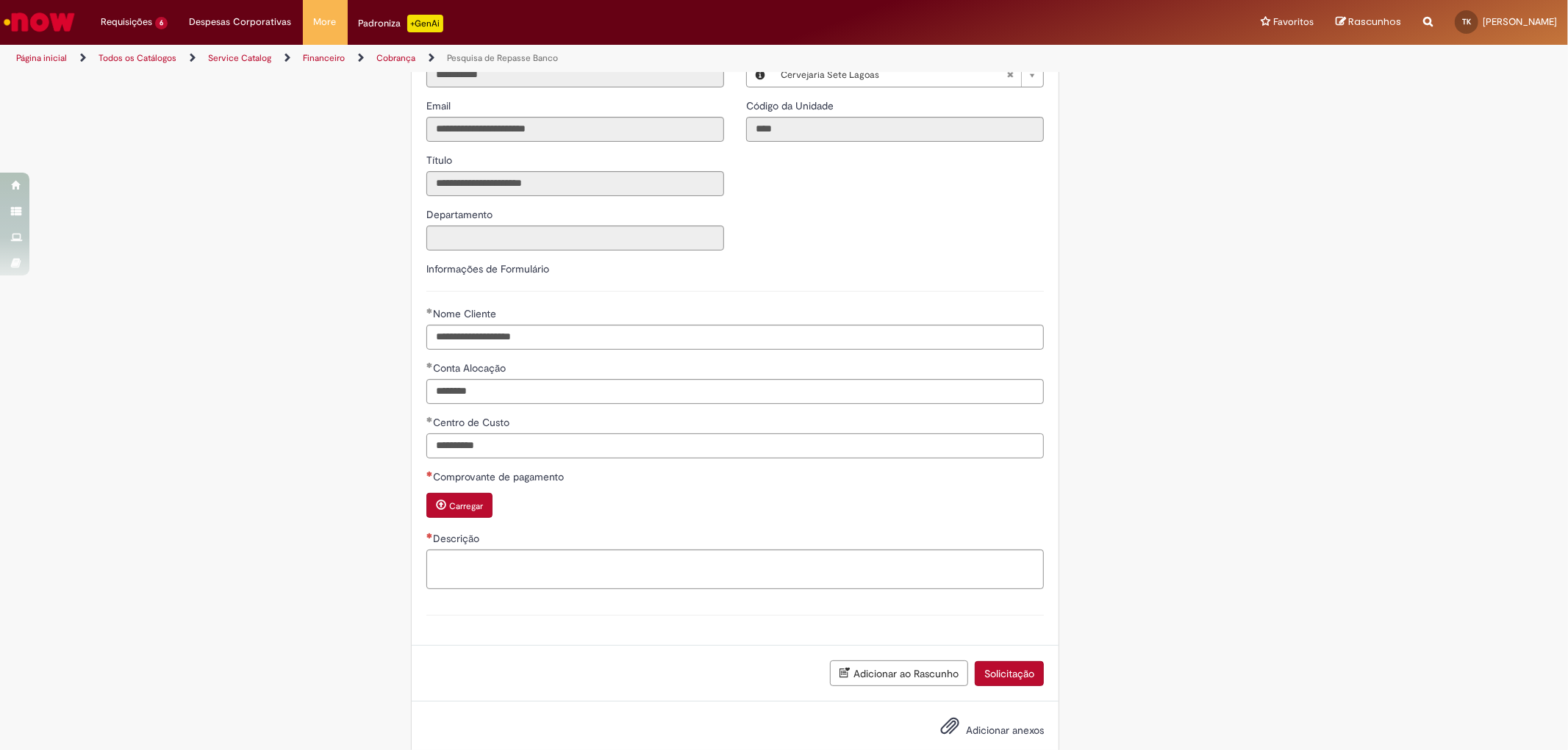
type input "**********"
click at [496, 566] on textarea "Descrição" at bounding box center [735, 569] width 618 height 40
paste textarea "**********"
type textarea "**********"
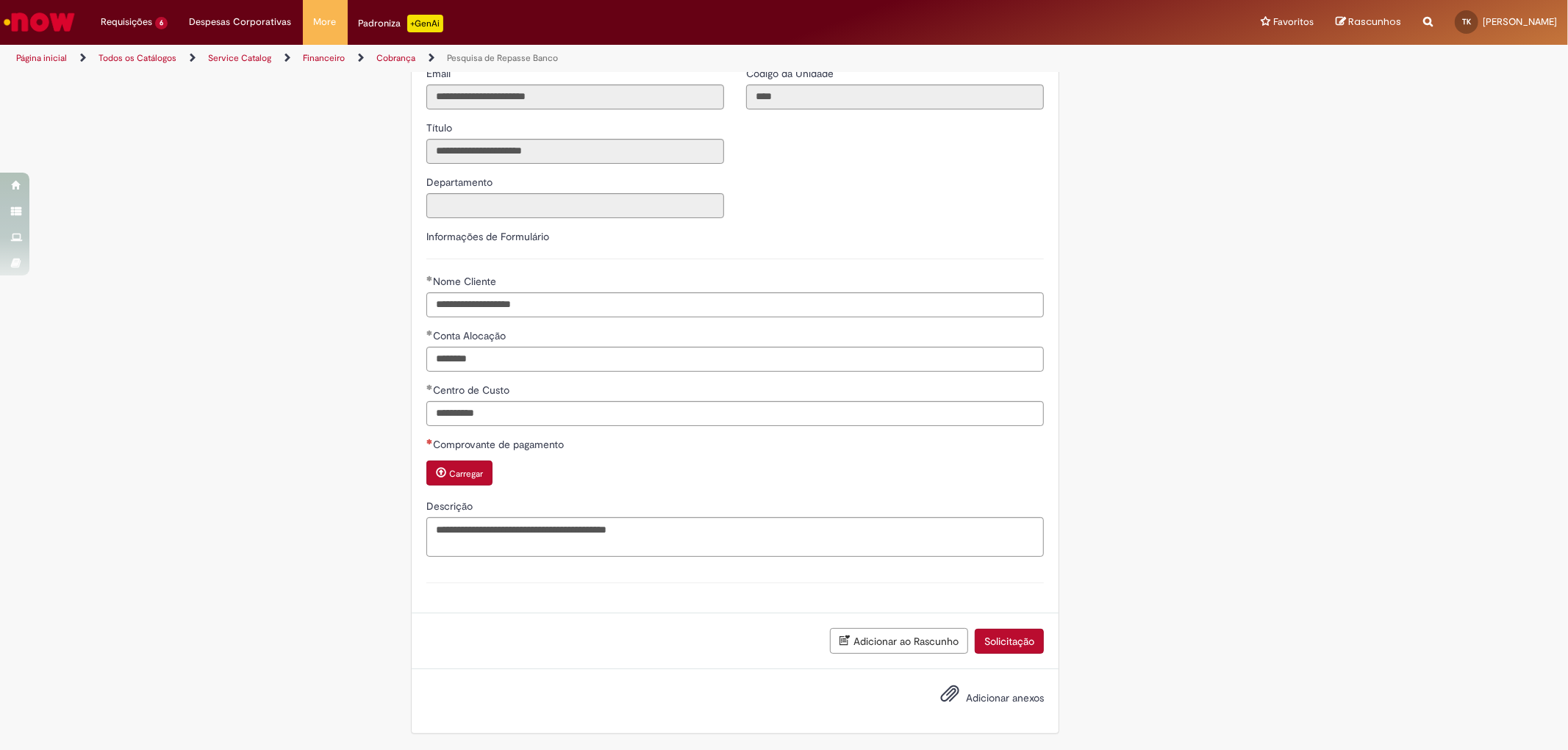
click at [469, 471] on small "Carregar" at bounding box center [466, 473] width 34 height 12
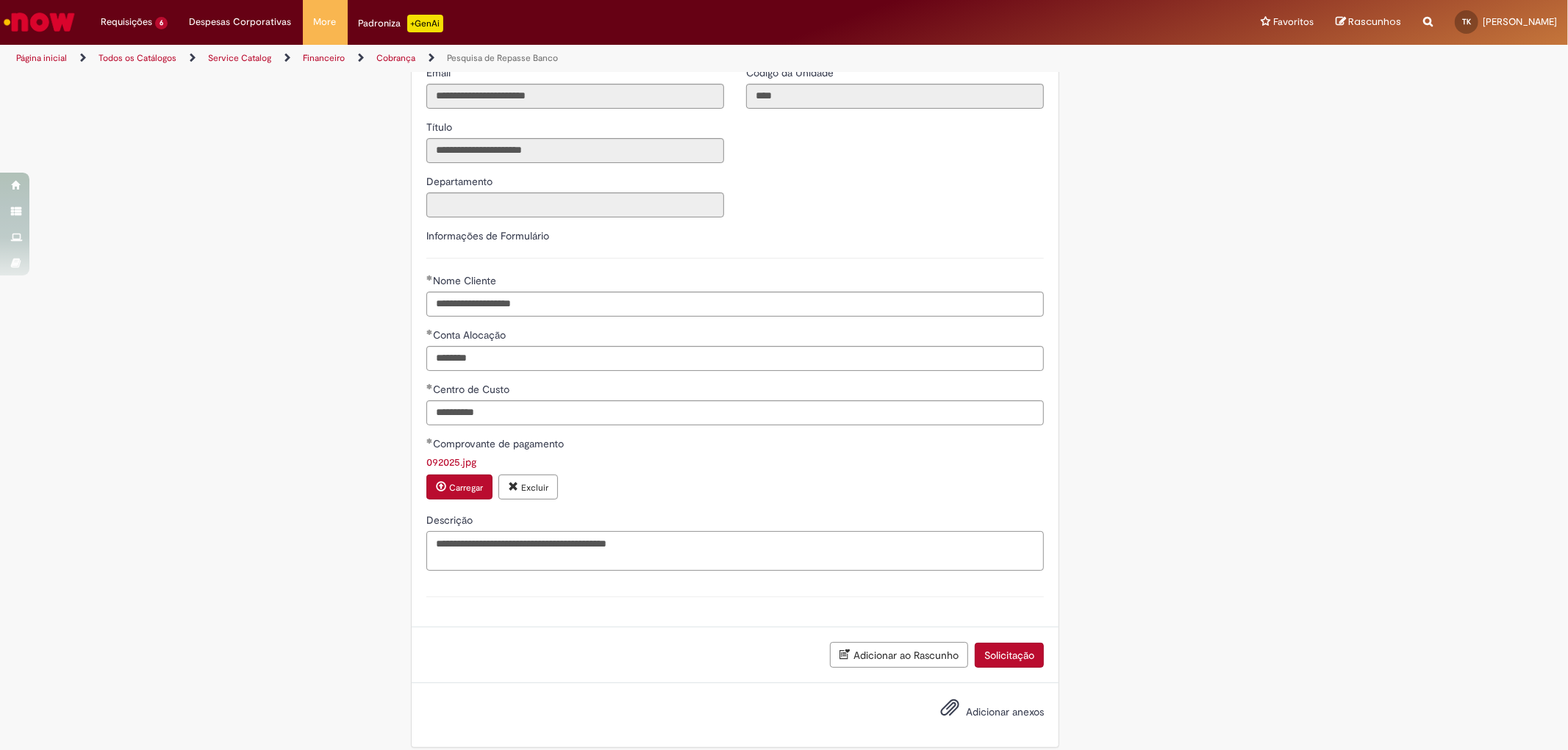
click at [706, 549] on textarea "**********" at bounding box center [735, 551] width 618 height 40
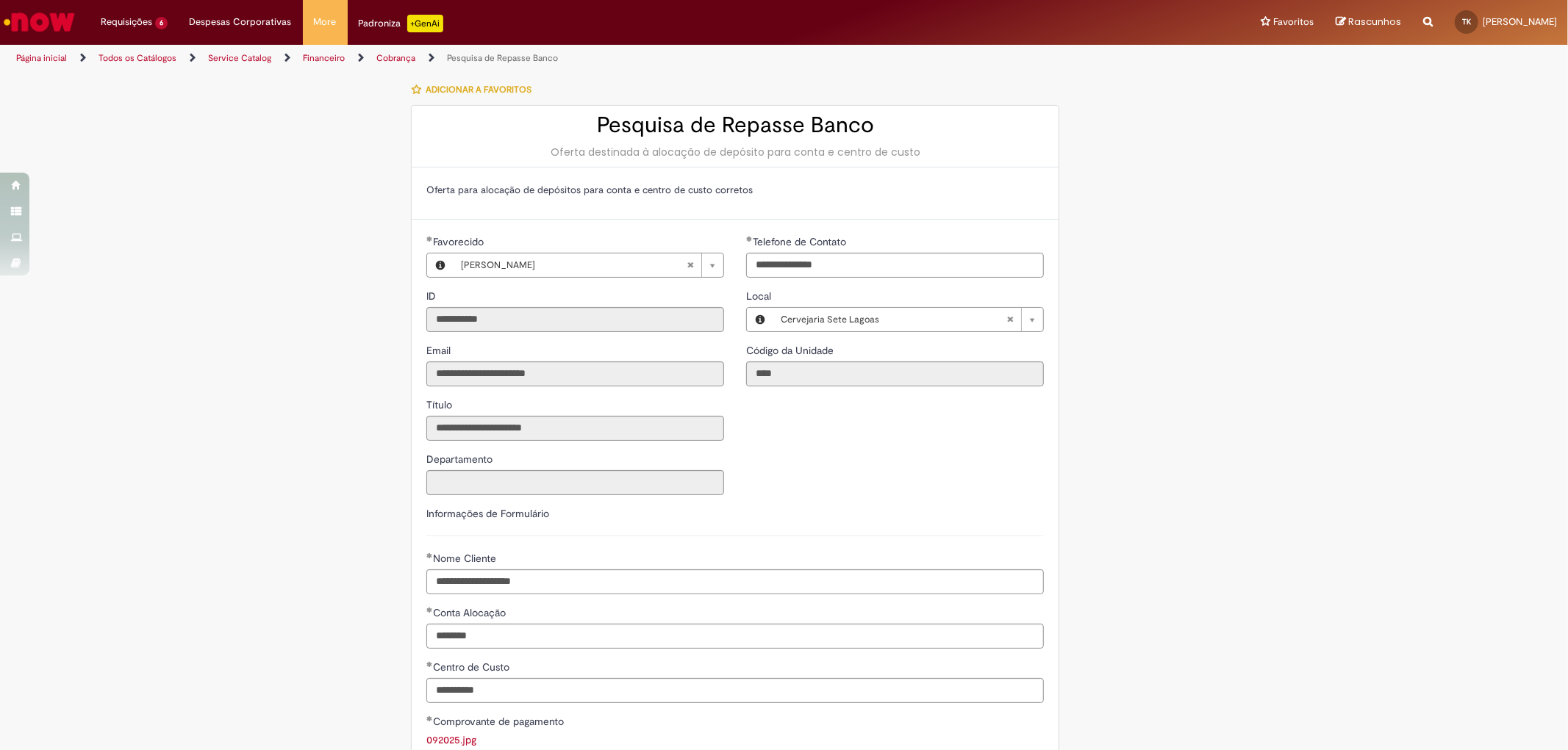
scroll to position [293, 0]
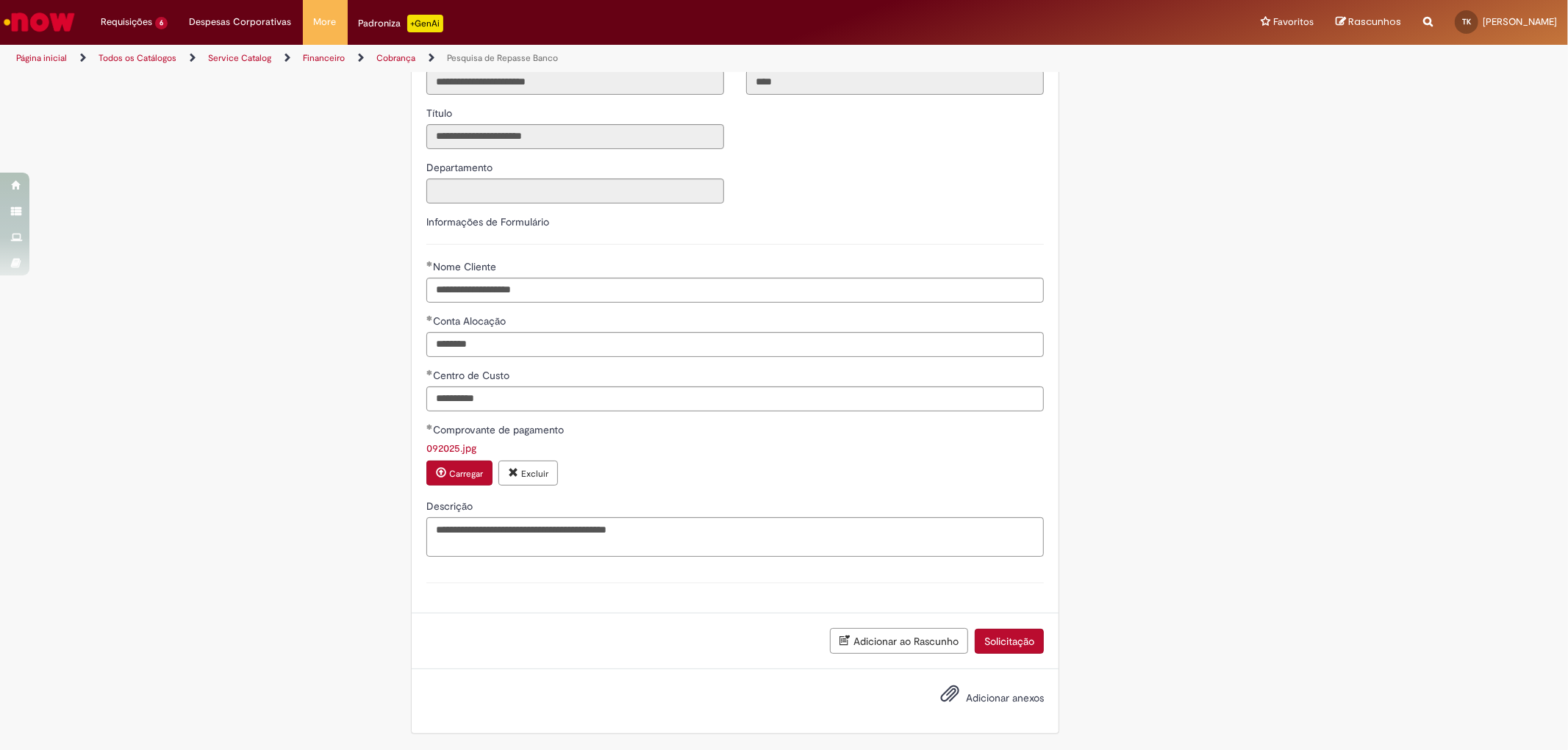
click at [1002, 638] on button "Solicitação" at bounding box center [1009, 640] width 69 height 25
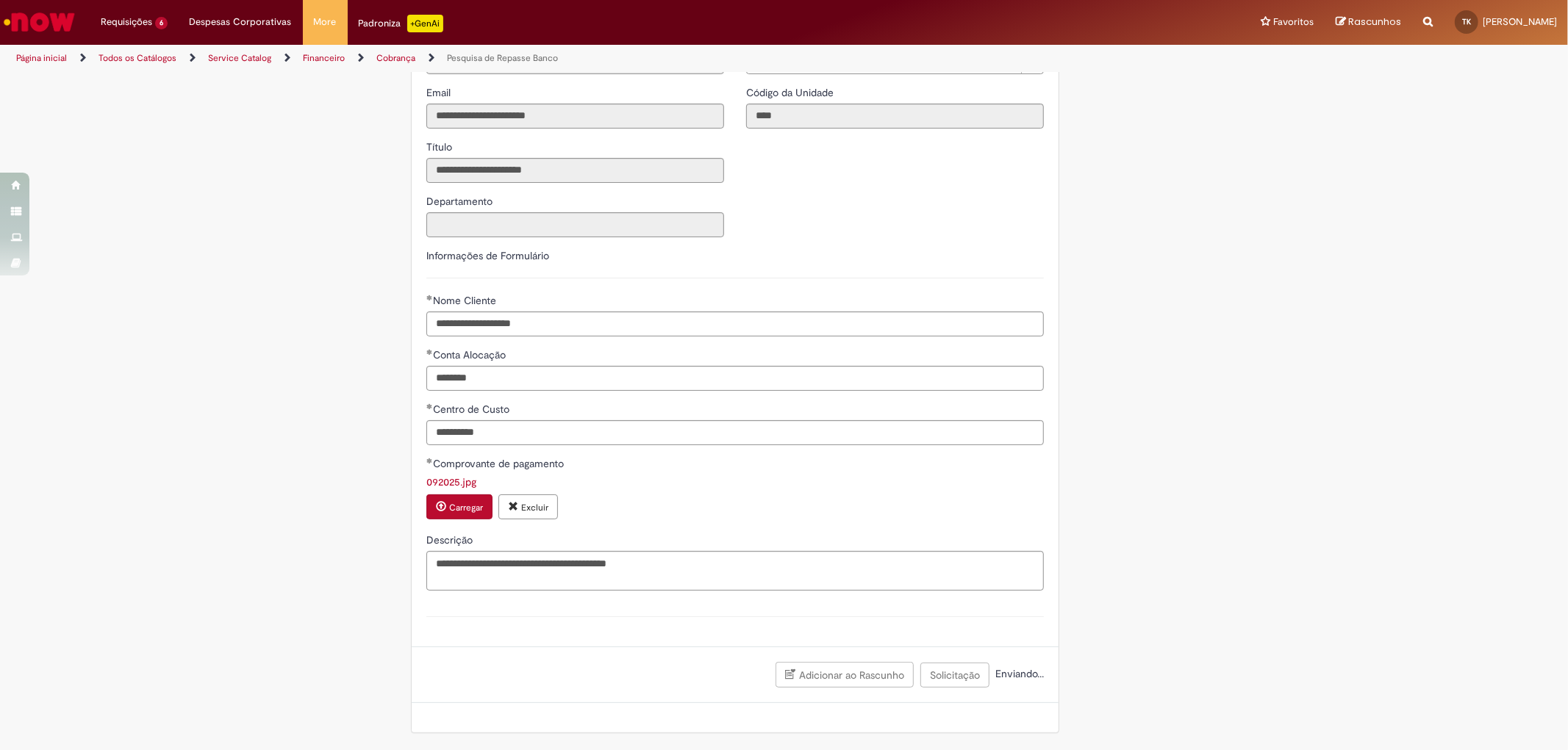
scroll to position [0, 0]
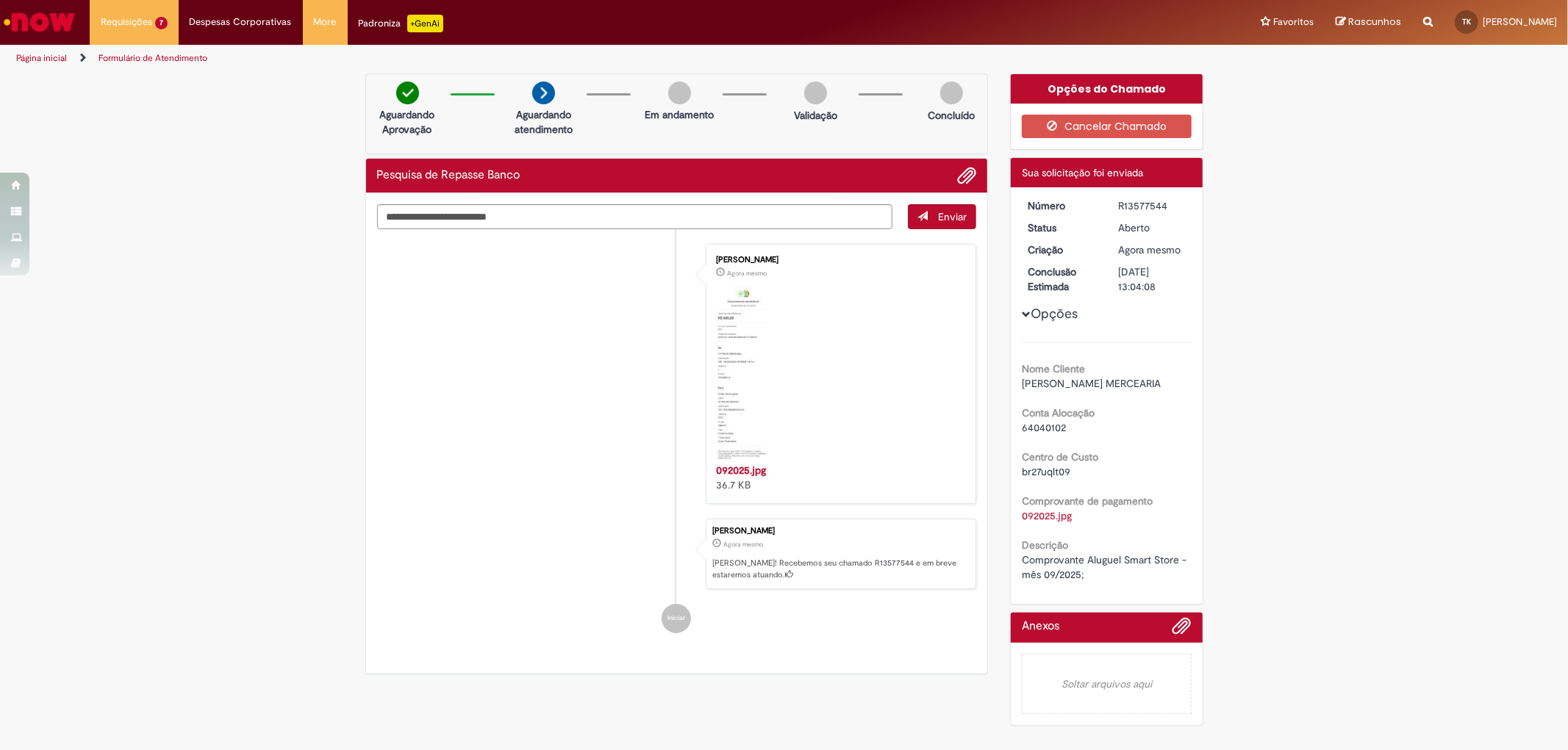
drag, startPoint x: 1434, startPoint y: 0, endPoint x: 1244, endPoint y: 529, distance: 562.1
click at [1247, 534] on div "Verificar Código de Barras Aguardando Aprovação Aguardando atendimento Em andam…" at bounding box center [784, 403] width 1568 height 660
drag, startPoint x: 1135, startPoint y: 276, endPoint x: 1136, endPoint y: 300, distance: 24.0
click at [1136, 300] on div "Número R13577544 Status Aberto Criação Agora mesmo Agora mesmo Conclusão Estima…" at bounding box center [1106, 395] width 192 height 417
click at [1296, 347] on div "Verificar Código de Barras Aguardando Aprovação Aguardando atendimento Em andam…" at bounding box center [784, 403] width 1568 height 660
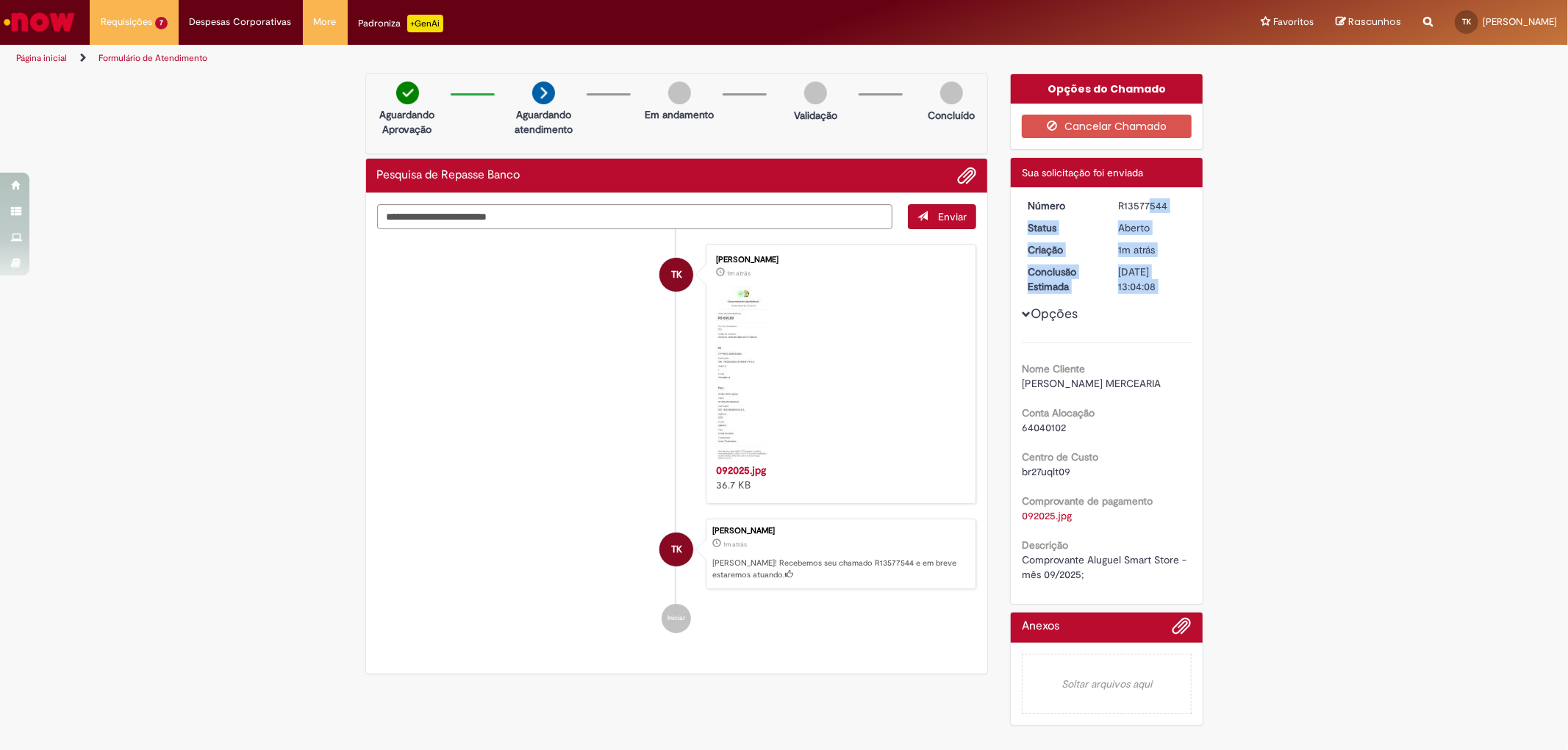
drag, startPoint x: 1113, startPoint y: 204, endPoint x: 1170, endPoint y: 213, distance: 57.7
click at [1170, 213] on div "Número R13577544 Status Aberto Criação 1m atrás 1m atrás Conclusão Estimada 07/…" at bounding box center [1106, 395] width 192 height 417
click at [1208, 261] on div "Verificar Código de Barras Aguardando Aprovação Aguardando atendimento Em andam…" at bounding box center [784, 403] width 1568 height 660
drag, startPoint x: 1113, startPoint y: 204, endPoint x: 1181, endPoint y: 205, distance: 68.0
click at [1181, 205] on dd "R13577544" at bounding box center [1152, 205] width 90 height 14
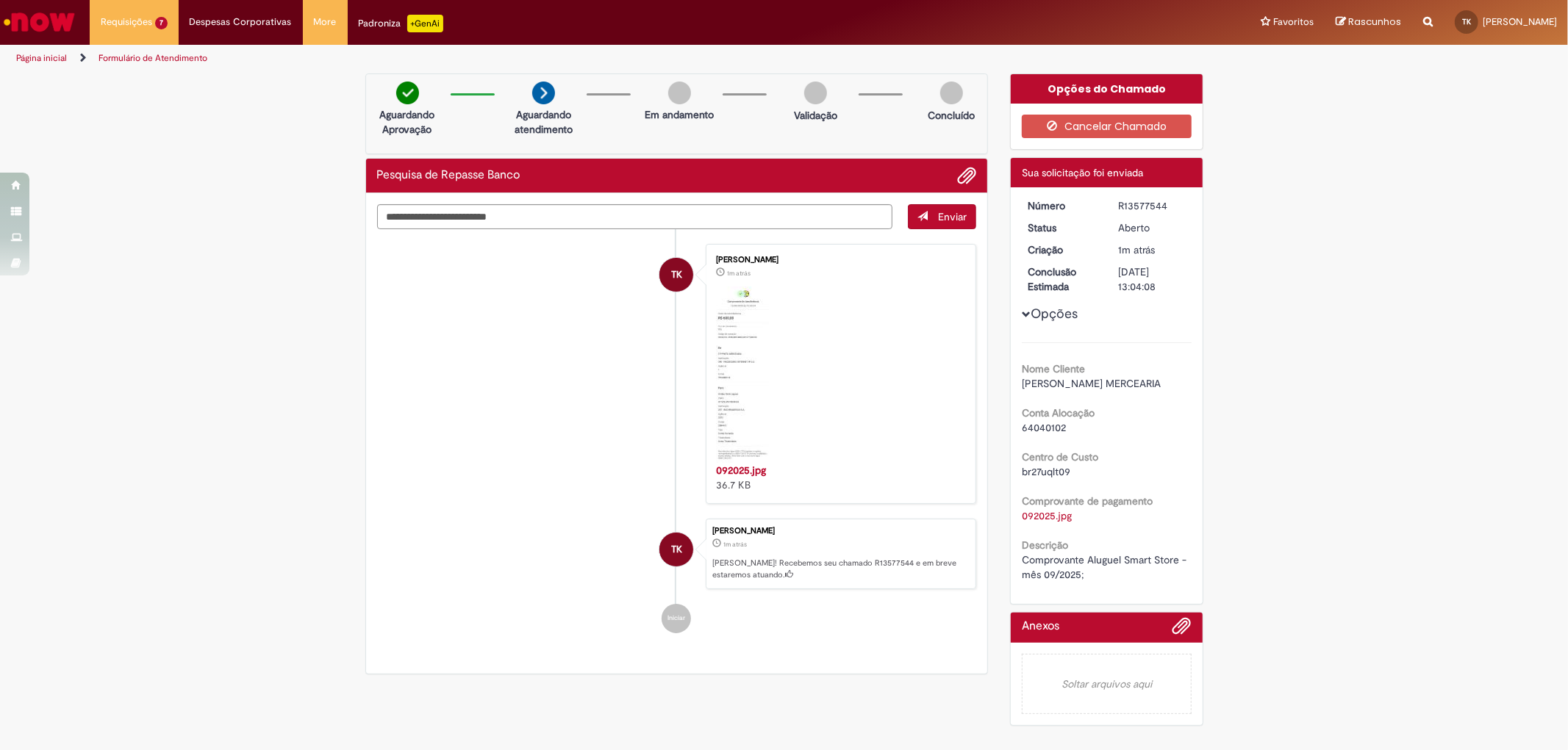
copy div "R13577544"
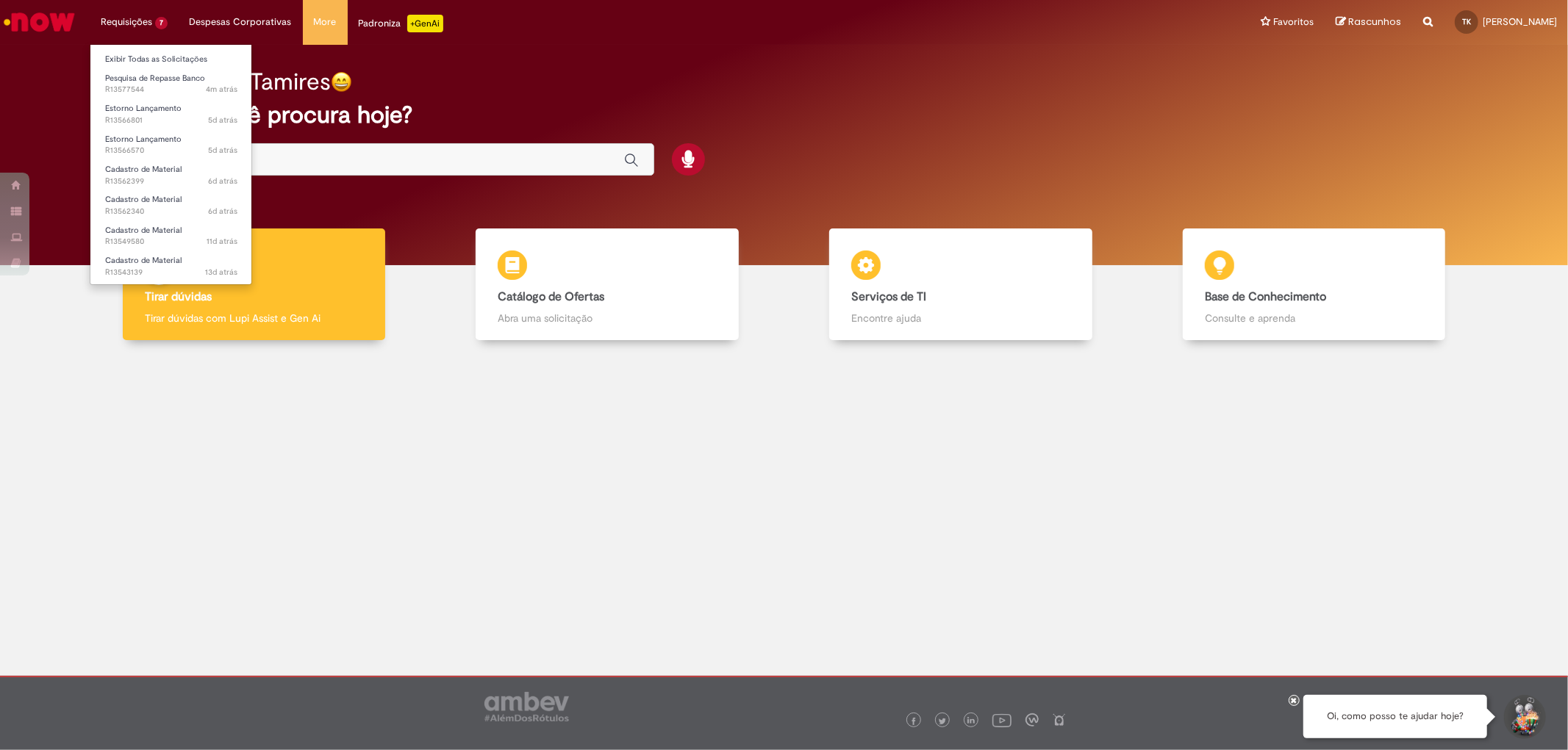
click at [153, 47] on ul "Exibir Todas as Solicitações Pesquisa de Repasse Banco 4m atrás 4 minutos atrás…" at bounding box center [170, 164] width 162 height 241
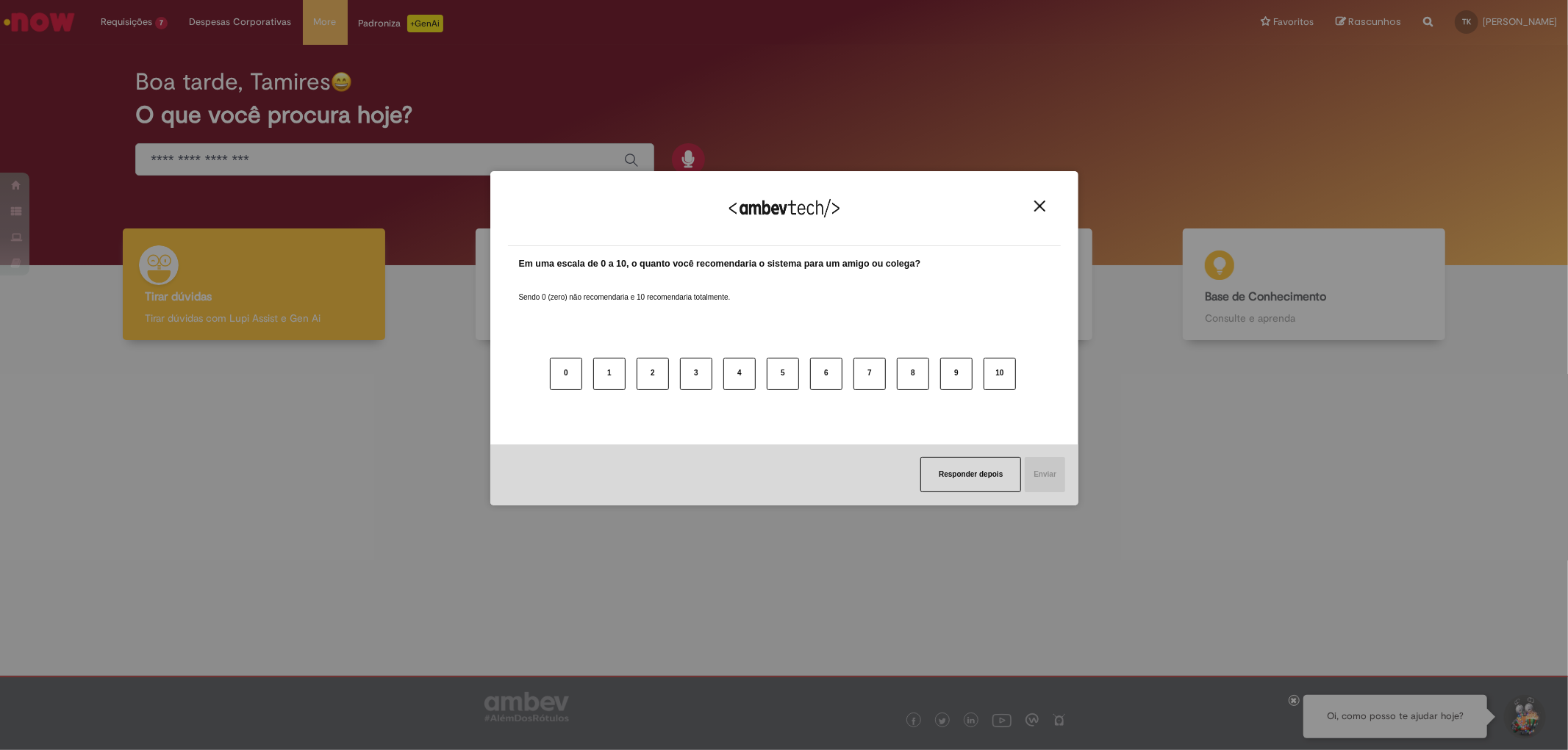
click at [155, 62] on div "Agradecemos seu feedback! Em uma escala de 0 a 10, o quanto você recomendaria o…" at bounding box center [784, 375] width 1568 height 750
click at [1038, 193] on div "Agradecemos seu feedback!" at bounding box center [784, 217] width 553 height 58
click at [1038, 202] on img "Close" at bounding box center [1040, 206] width 11 height 11
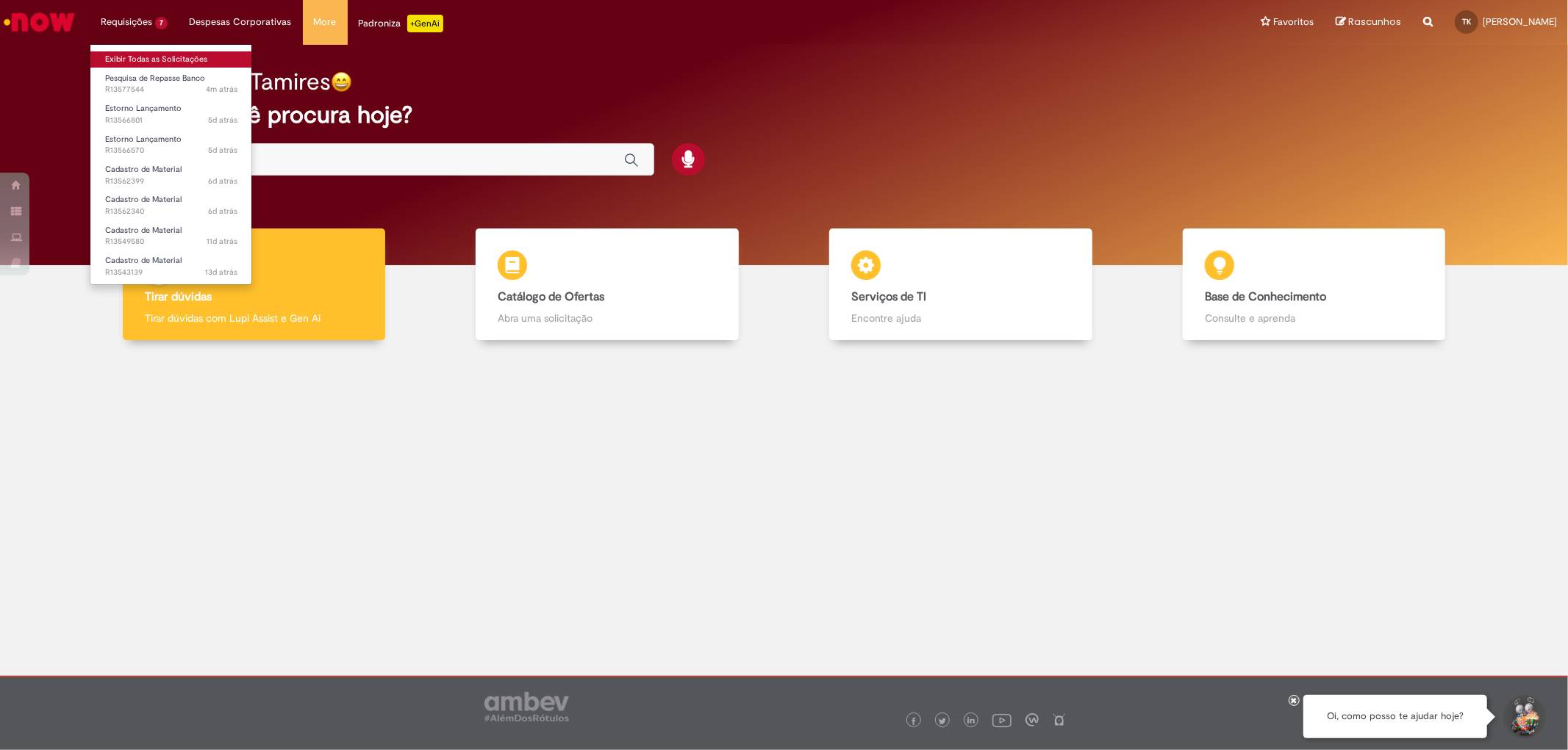
click at [159, 60] on link "Exibir Todas as Solicitações" at bounding box center [171, 59] width 162 height 16
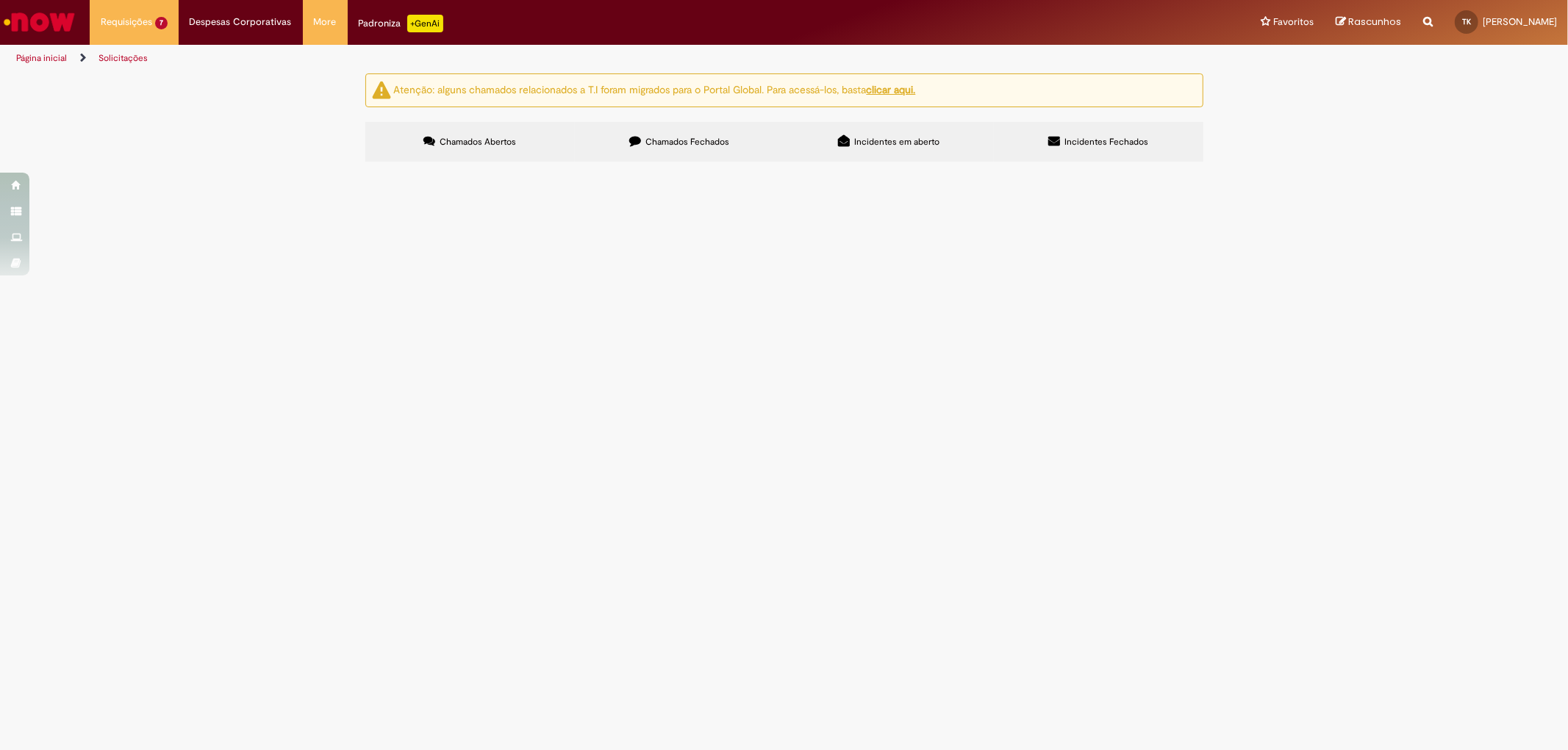
click at [678, 109] on div "Atenção: alguns chamados relacionados a T.I foram migrados para o Portal Global…" at bounding box center [784, 119] width 860 height 92
click at [685, 133] on label "Chamados Fechados" at bounding box center [680, 142] width 210 height 40
click at [0, 0] on span "R13540043" at bounding box center [0, 0] width 0 height 0
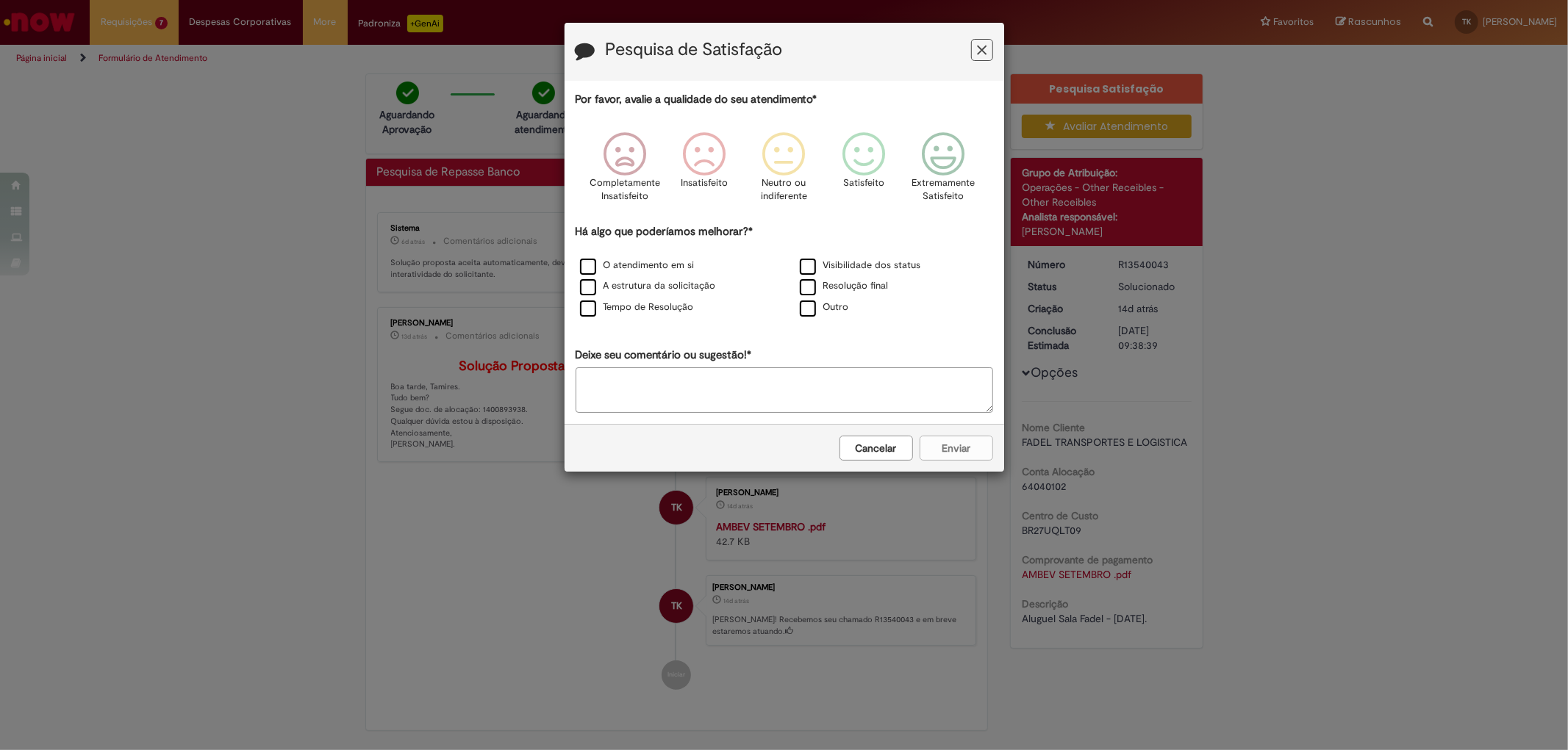
click at [973, 56] on button "Feedback" at bounding box center [982, 50] width 22 height 22
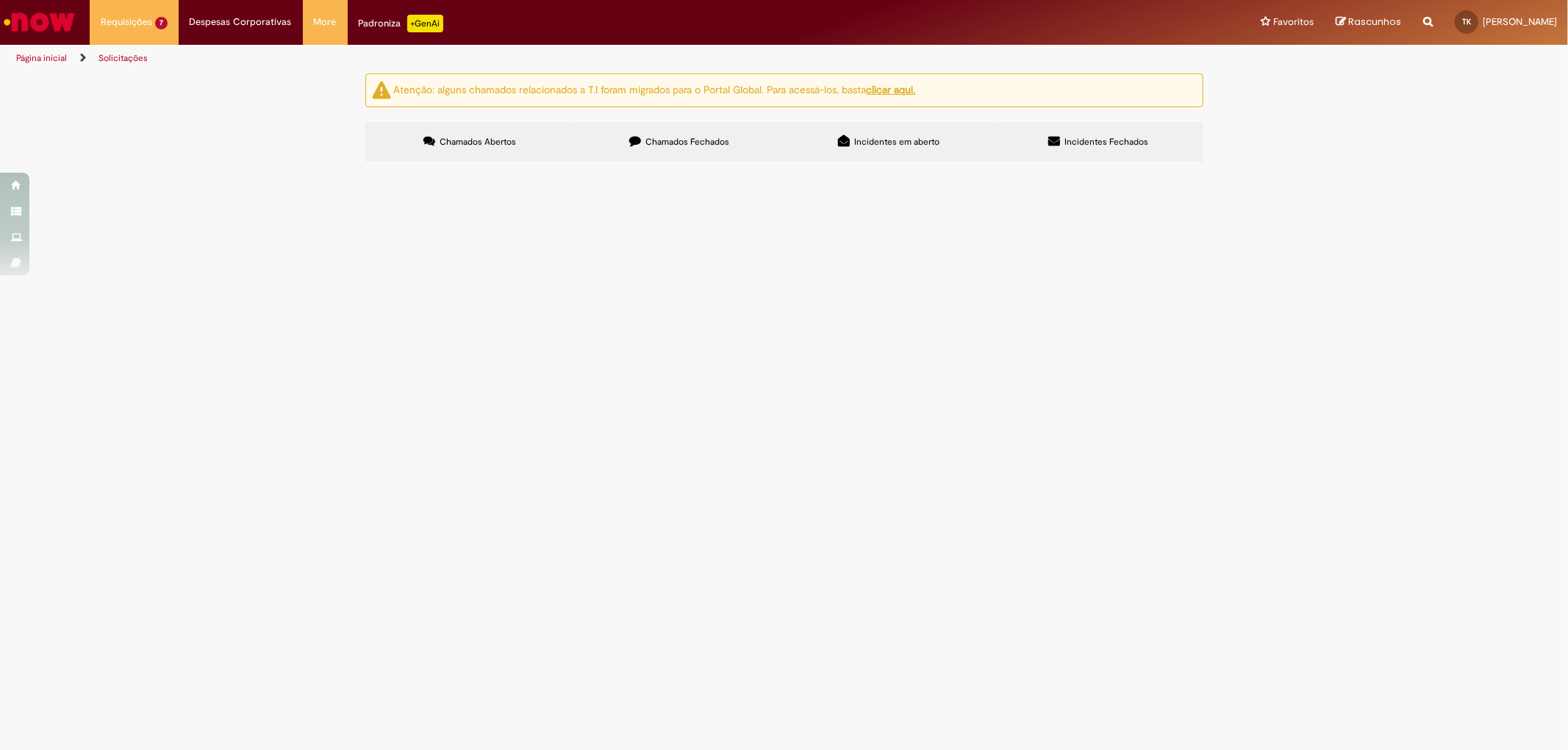
click at [688, 149] on label "Chamados Fechados" at bounding box center [680, 142] width 210 height 40
click at [0, 0] on span "R13444152" at bounding box center [0, 0] width 0 height 0
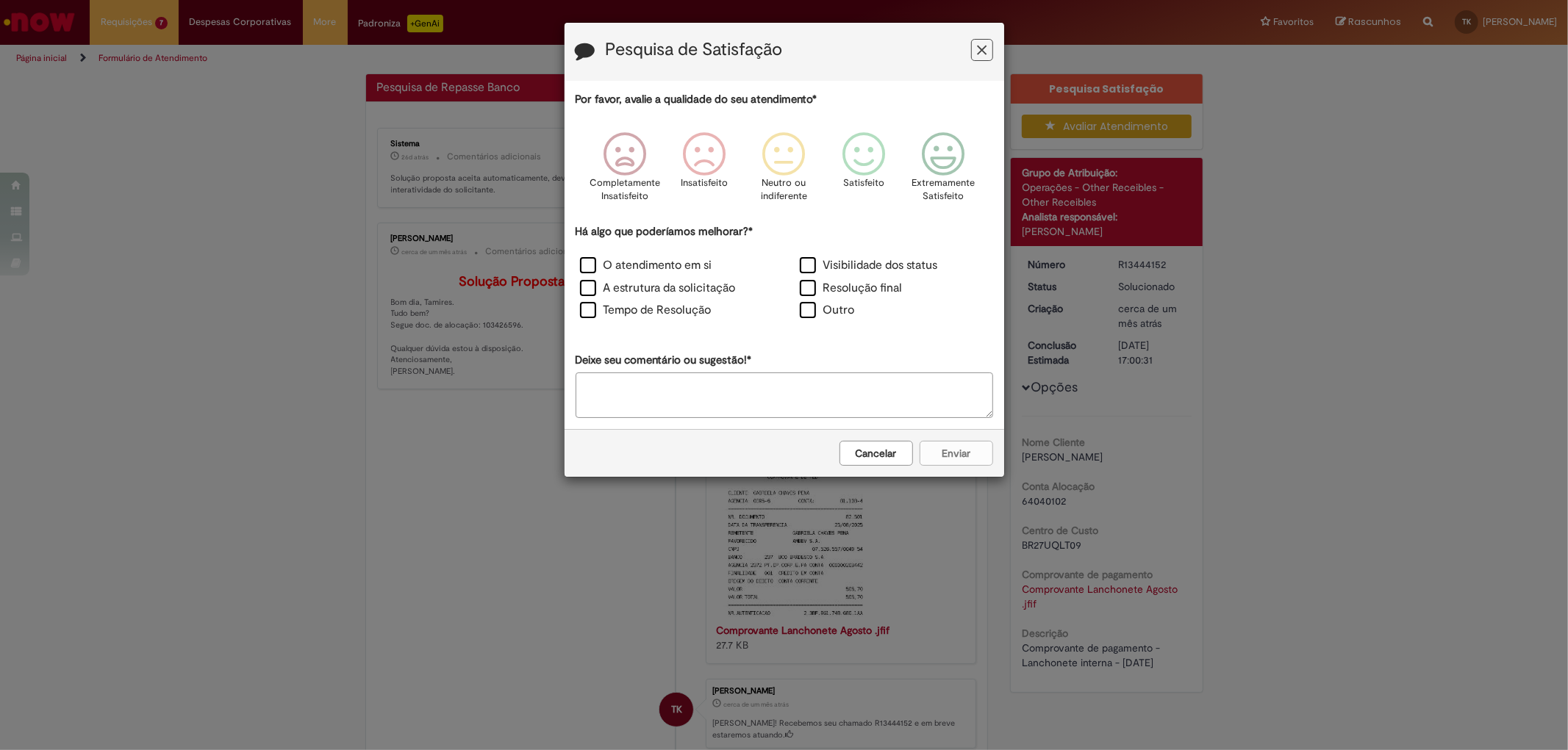
click at [987, 48] on button "Feedback" at bounding box center [982, 50] width 22 height 22
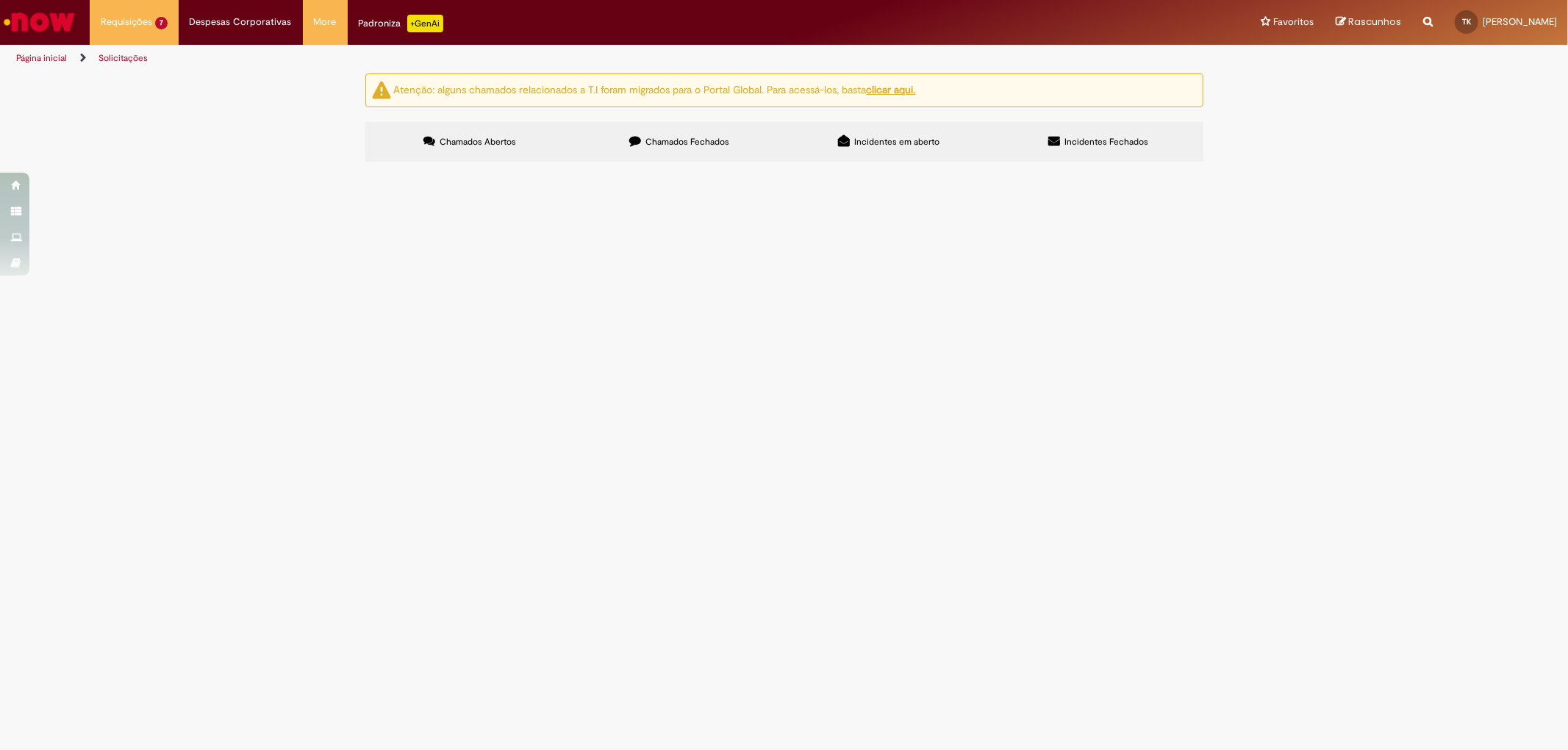
click at [736, 132] on label "Chamados Fechados" at bounding box center [680, 142] width 210 height 40
click at [0, 0] on icon at bounding box center [0, 0] width 0 height 0
click at [0, 0] on span "R13425258" at bounding box center [0, 0] width 0 height 0
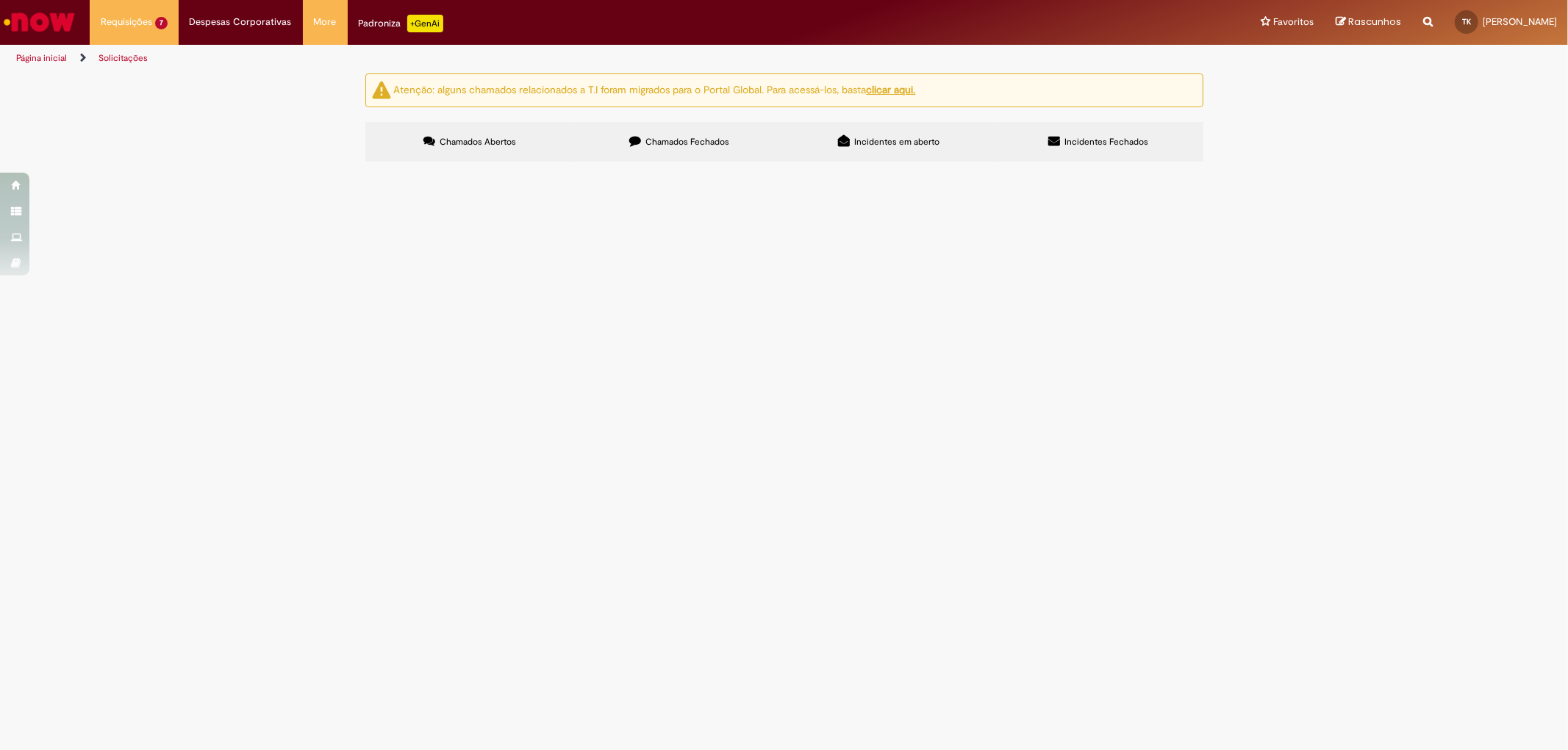
click at [0, 0] on span "R13425258" at bounding box center [0, 0] width 0 height 0
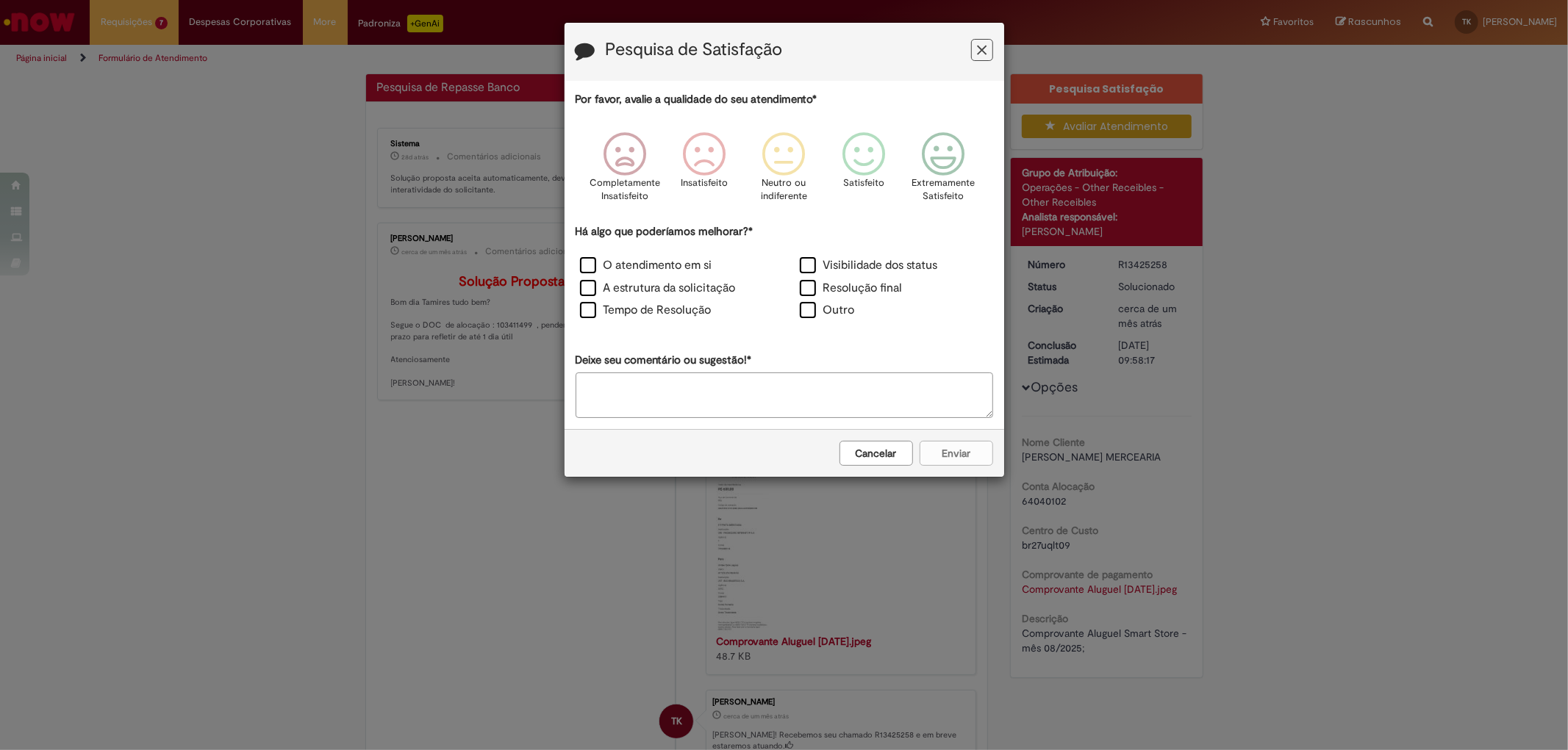
click at [987, 50] on button "Feedback" at bounding box center [982, 50] width 22 height 22
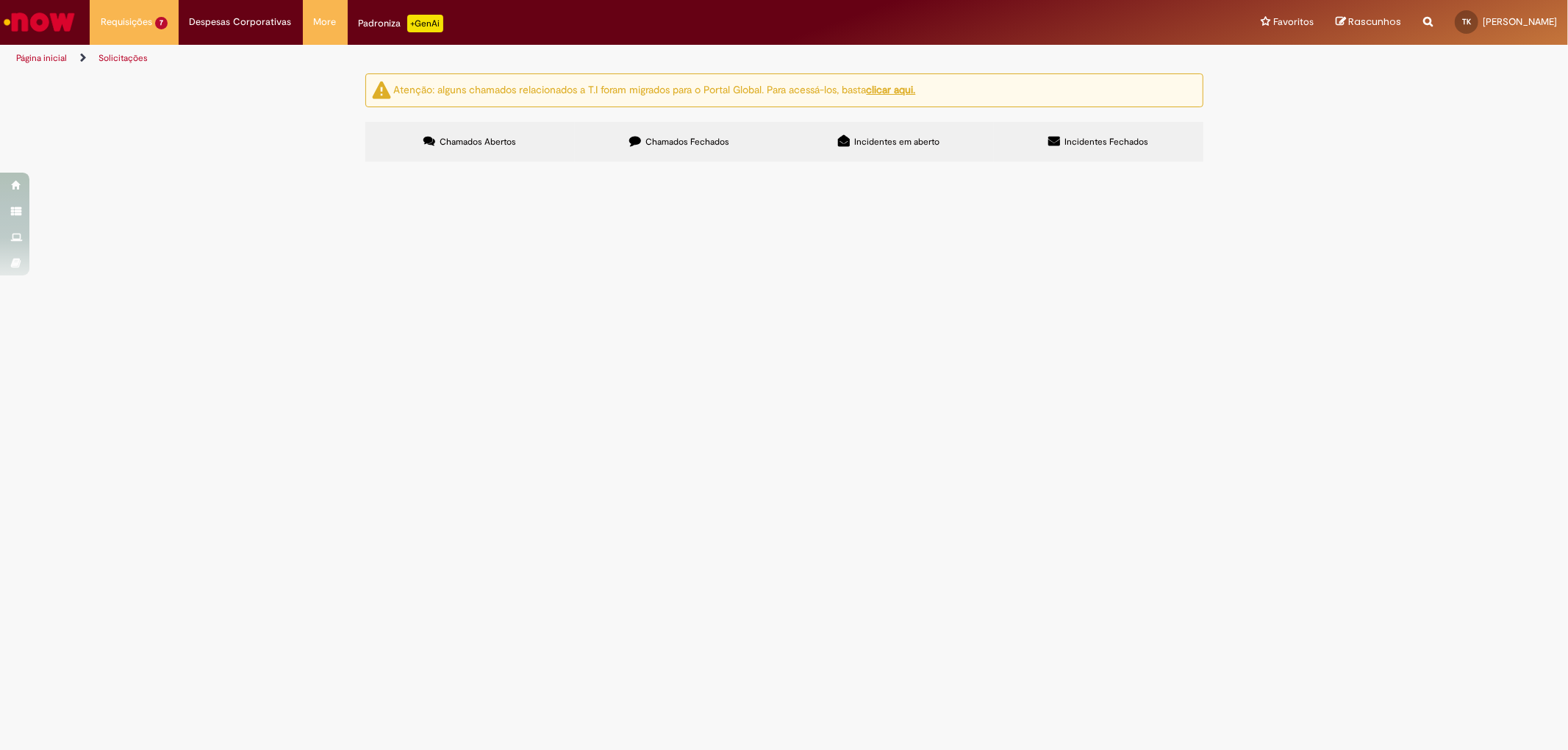
click at [676, 151] on label "Chamados Fechados" at bounding box center [680, 142] width 210 height 40
click at [0, 0] on span "R13520411" at bounding box center [0, 0] width 0 height 0
click at [0, 0] on td "R13520411" at bounding box center [0, 0] width 0 height 0
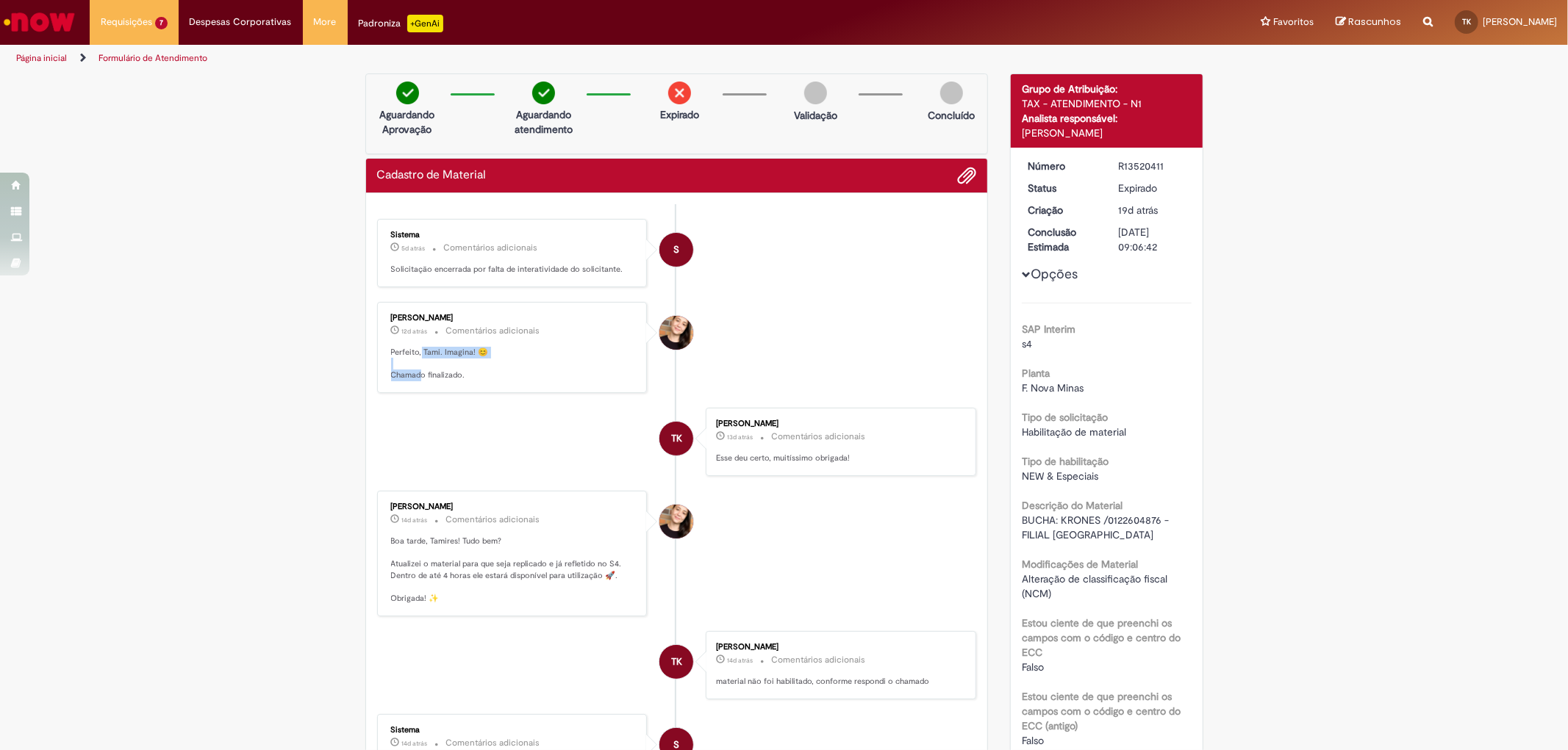
drag, startPoint x: 414, startPoint y: 349, endPoint x: 614, endPoint y: 431, distance: 216.2
click at [416, 388] on div "Sabrina De Vasconcelos 12d atrás 12 dias atrás Comentários adicionais Perfeito,…" at bounding box center [512, 348] width 270 height 91
click at [618, 431] on li "TK Tamires Karolaine 13d atrás 13 dias atrás Comentários adicionais Esse deu ce…" at bounding box center [677, 441] width 600 height 68
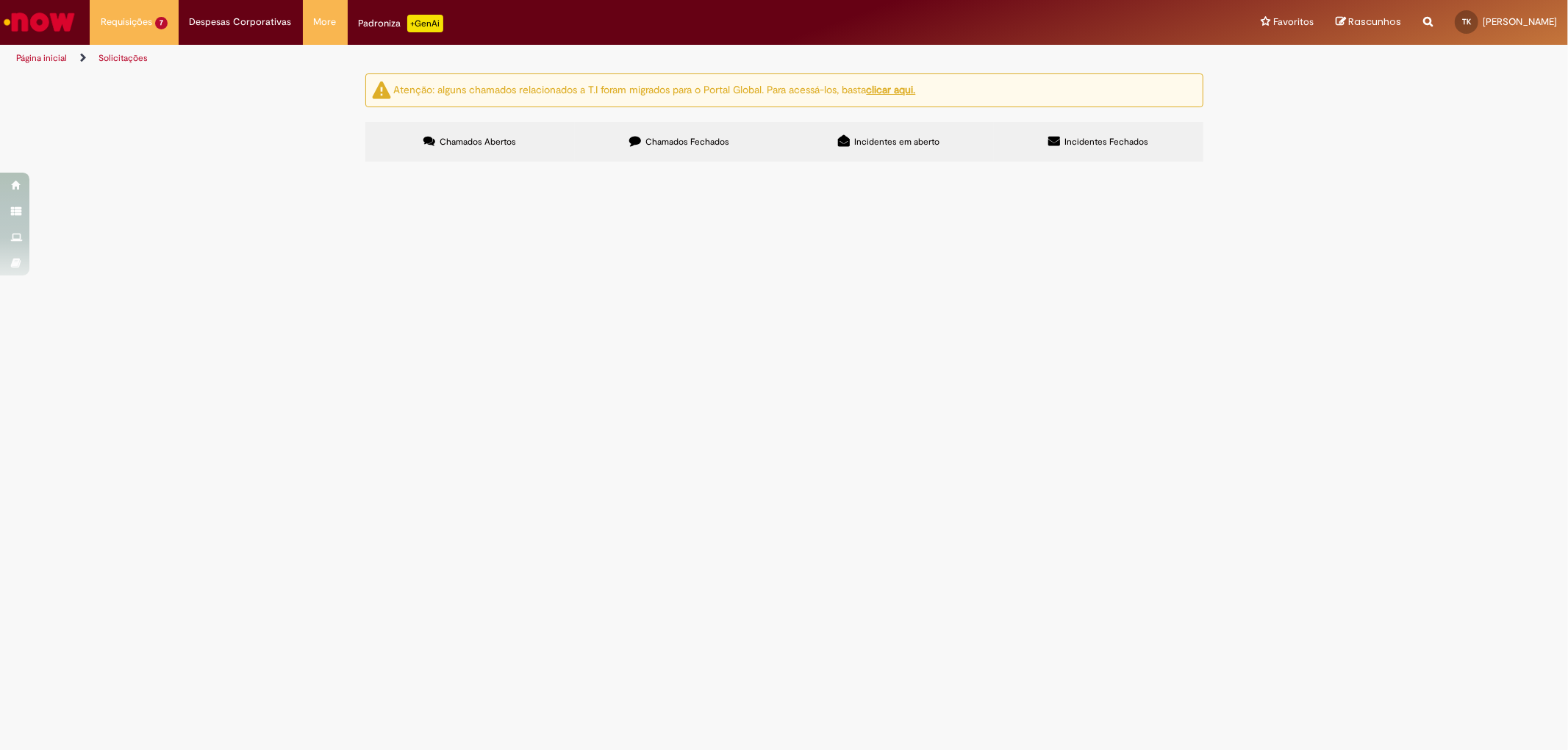
click at [714, 130] on label "Chamados Fechados" at bounding box center [680, 142] width 210 height 40
click at [0, 0] on link at bounding box center [0, 0] width 0 height 0
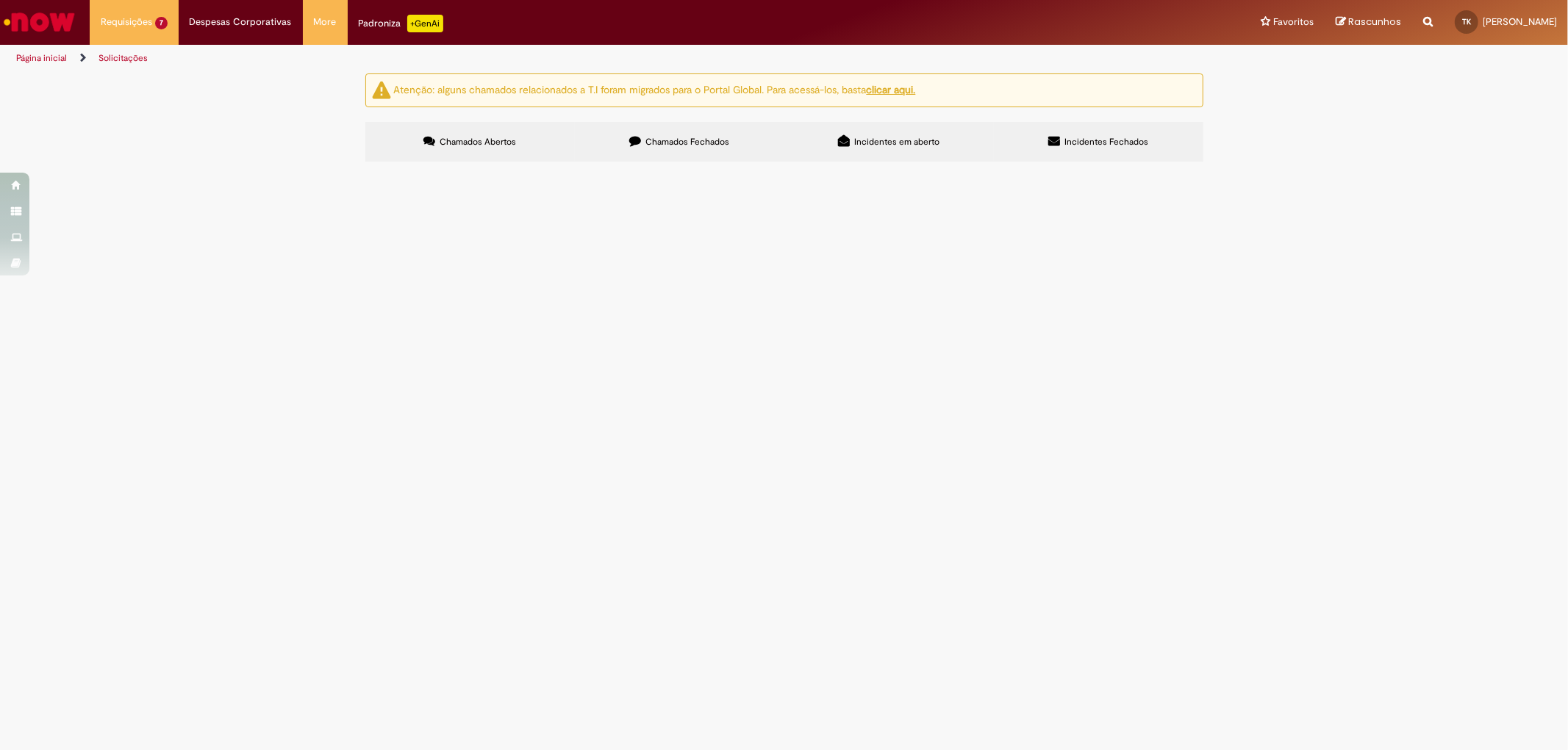
click at [0, 0] on link at bounding box center [0, 0] width 0 height 0
click at [0, 0] on td "R13235864" at bounding box center [0, 0] width 0 height 0
click at [0, 0] on span "R13235864" at bounding box center [0, 0] width 0 height 0
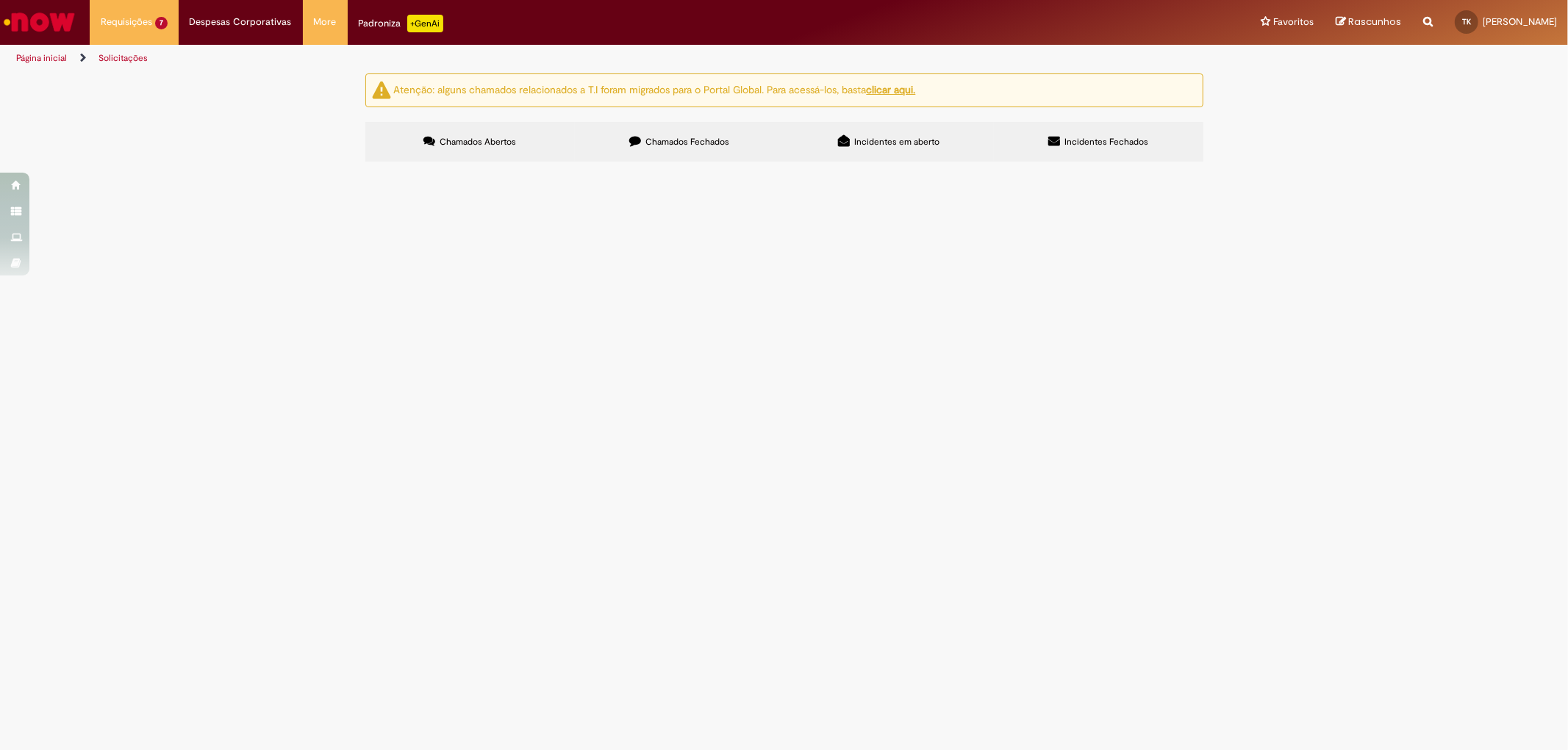
click at [0, 0] on span "R13235864" at bounding box center [0, 0] width 0 height 0
click at [686, 148] on label "Chamados Fechados" at bounding box center [680, 142] width 210 height 40
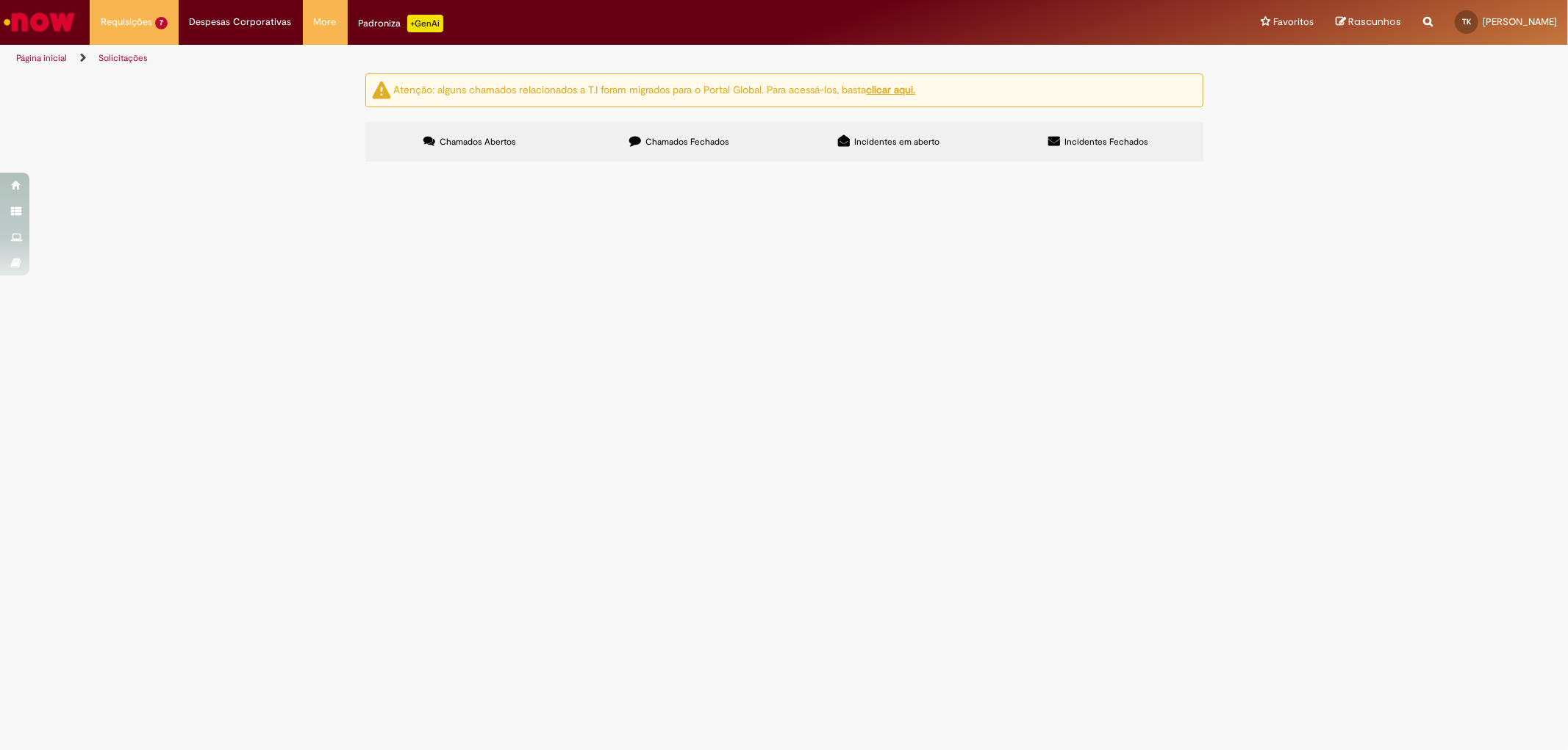
click at [0, 0] on icon at bounding box center [0, 0] width 0 height 0
click at [0, 0] on link at bounding box center [0, 0] width 0 height 0
click at [0, 0] on icon at bounding box center [0, 0] width 0 height 0
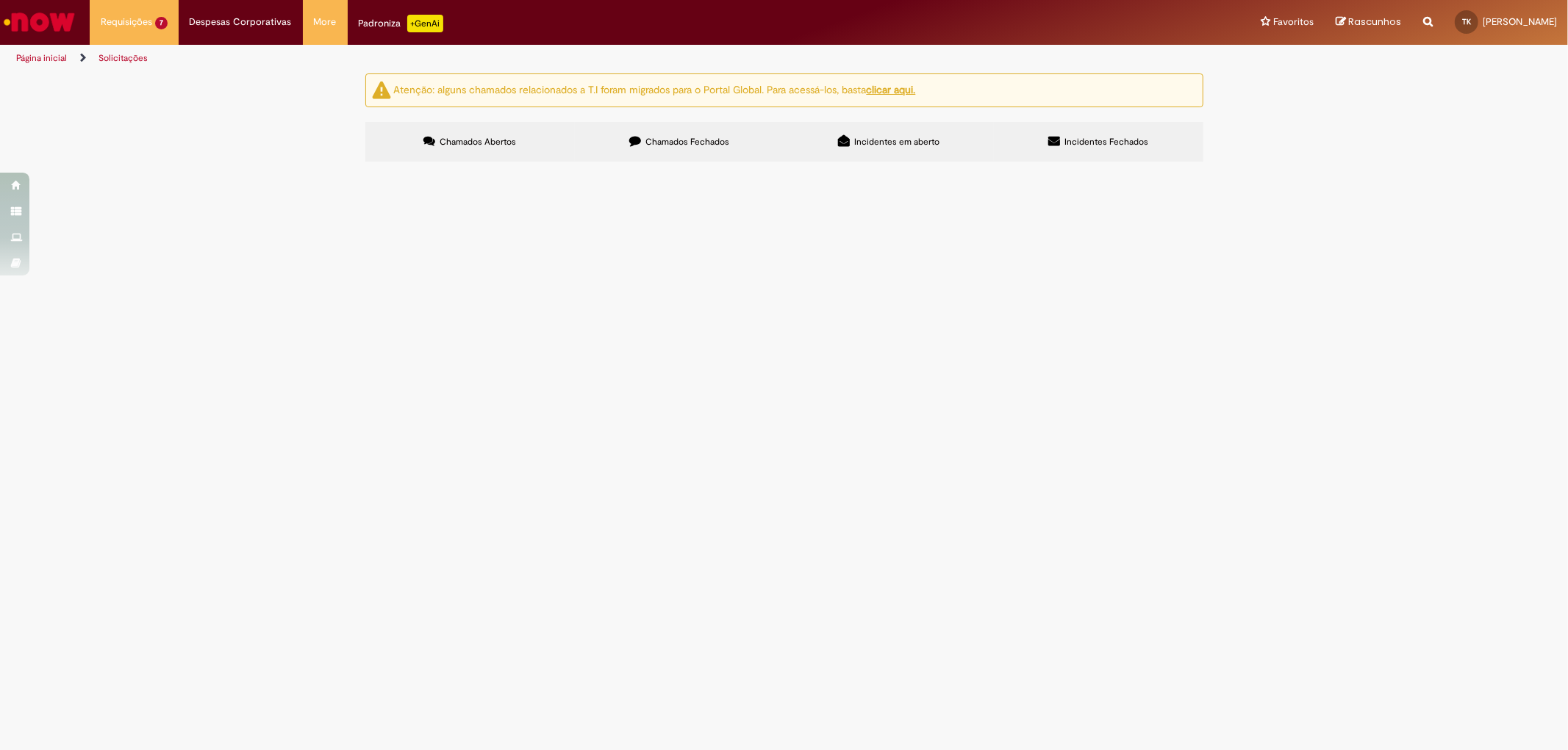
click at [0, 0] on link at bounding box center [0, 0] width 0 height 0
click at [0, 0] on icon at bounding box center [0, 0] width 0 height 0
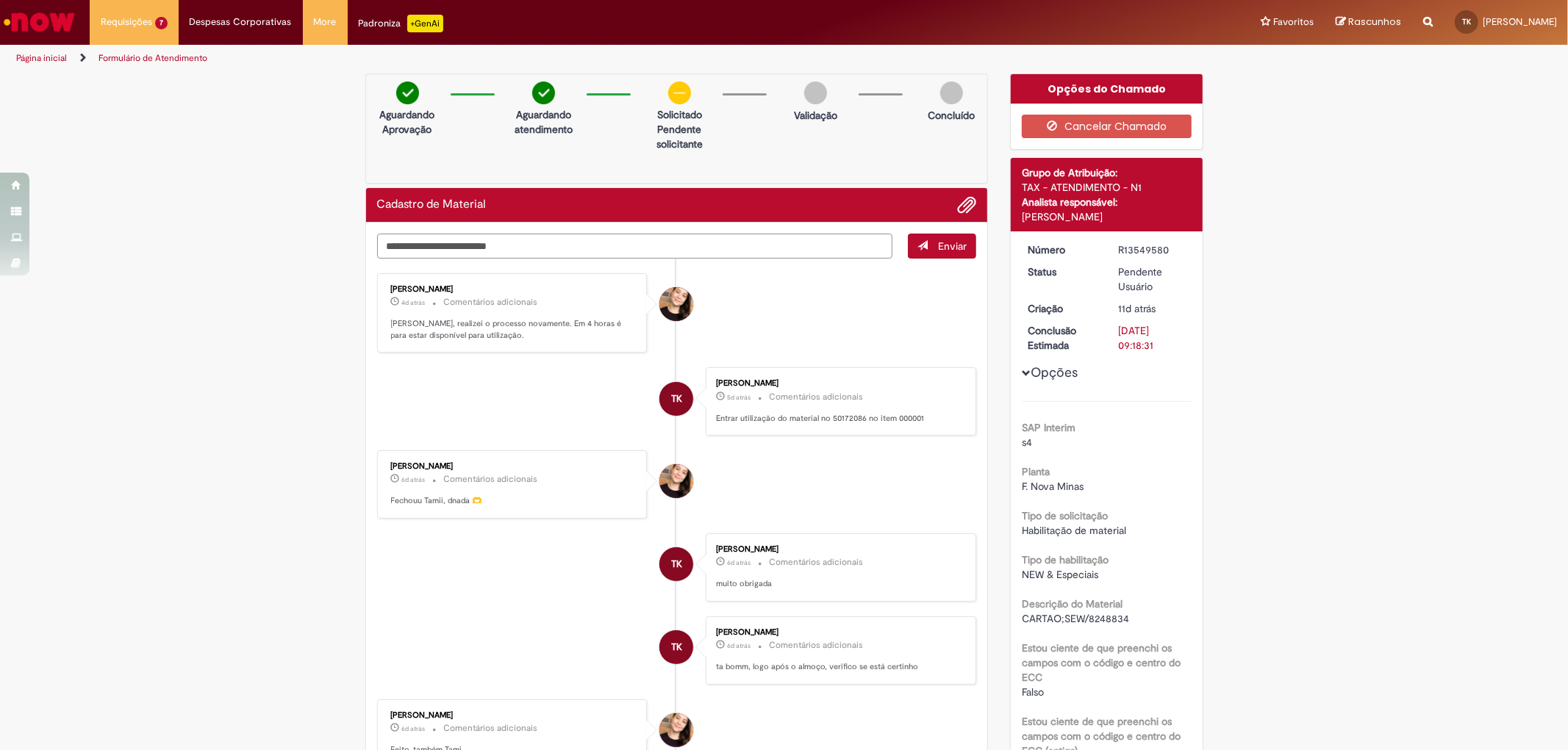
click at [822, 233] on textarea "Digite sua mensagem aqui..." at bounding box center [634, 245] width 516 height 25
click at [662, 257] on textarea "Digite sua mensagem aqui..." at bounding box center [634, 245] width 516 height 25
type textarea "*"
type textarea "**********"
click at [938, 242] on span "Enviar" at bounding box center [952, 246] width 29 height 14
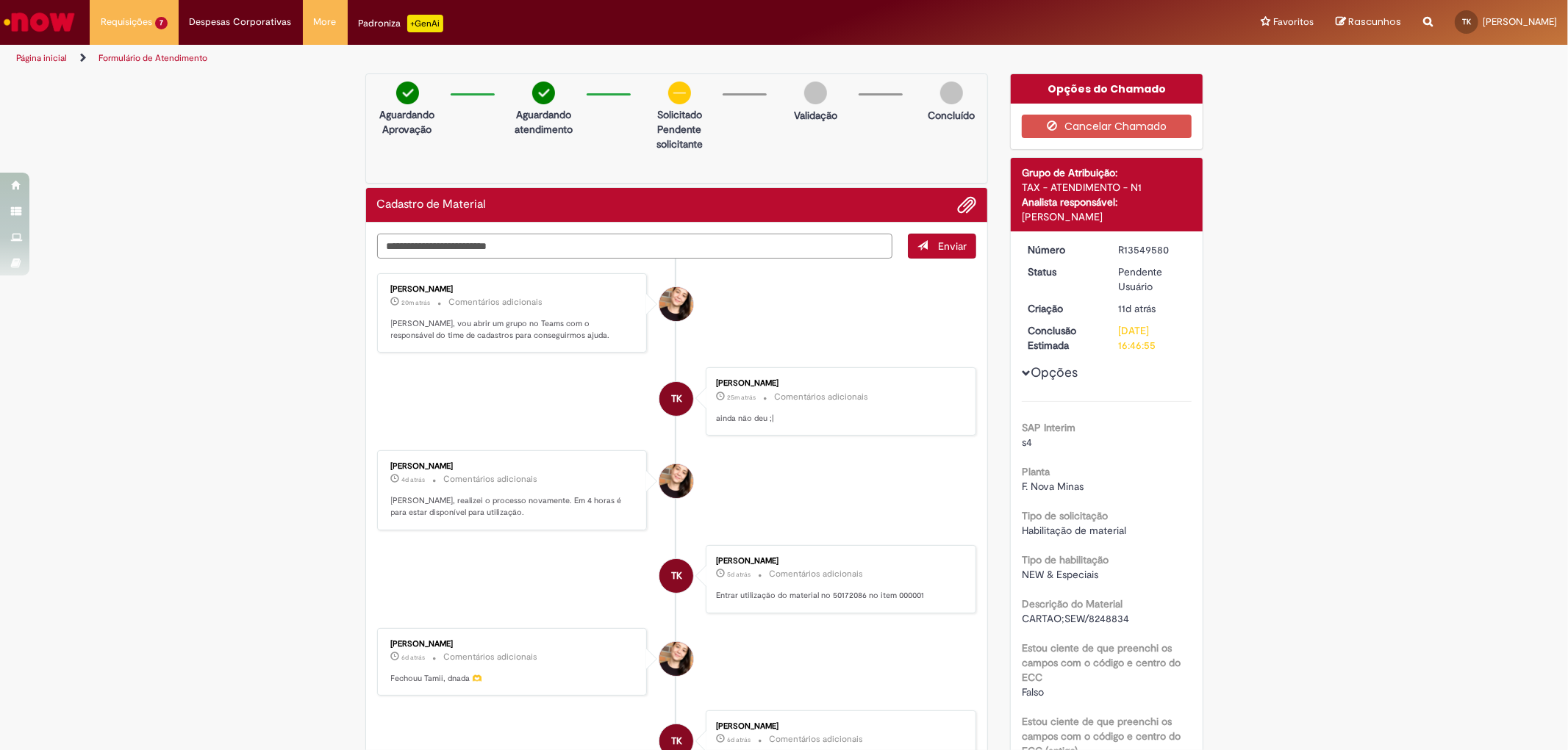
click at [494, 245] on textarea "Digite sua mensagem aqui..." at bounding box center [634, 245] width 516 height 25
type textarea "**********"
